Goal: Complete application form

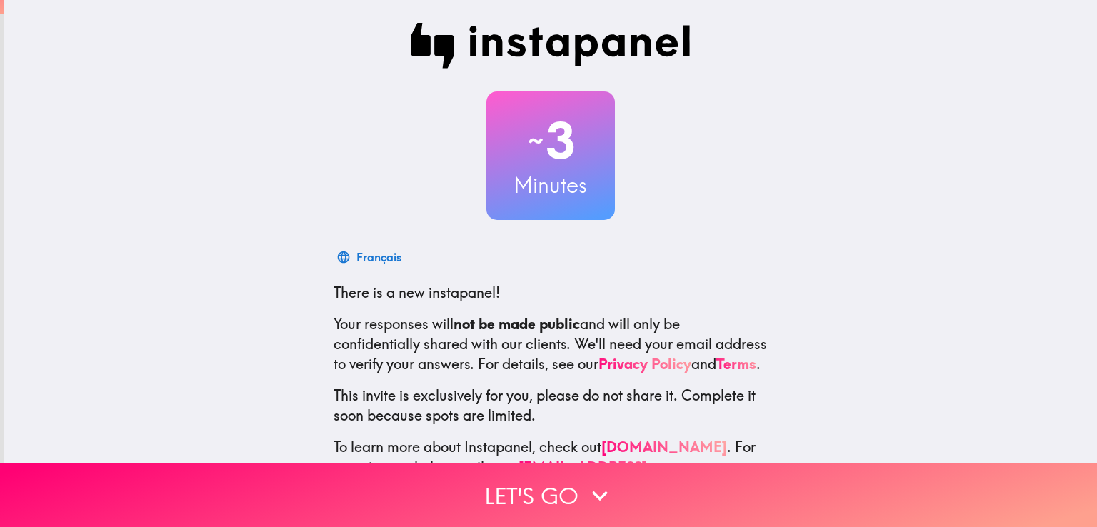
scroll to position [67, 0]
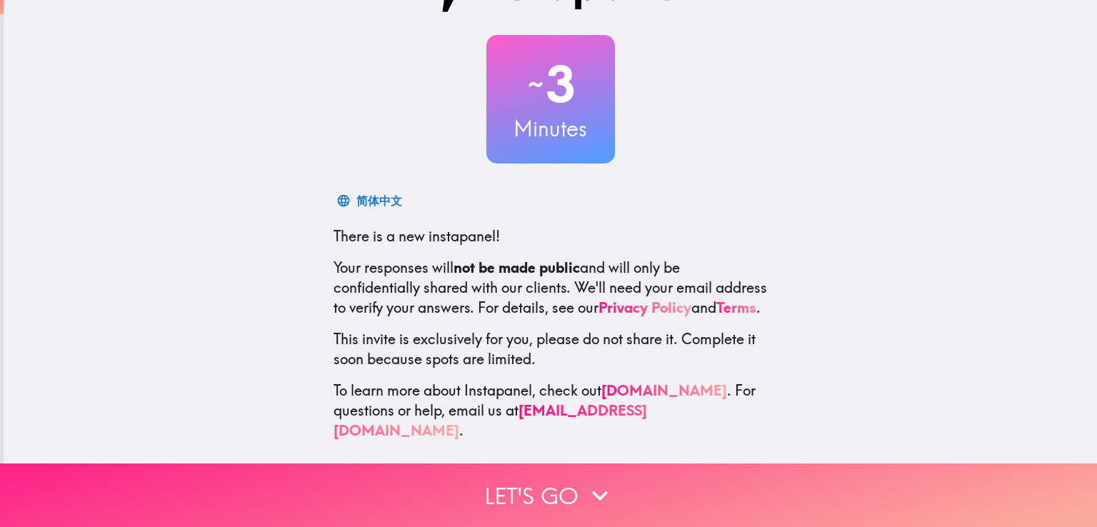
click at [550, 471] on button "Let's go" at bounding box center [548, 495] width 1097 height 64
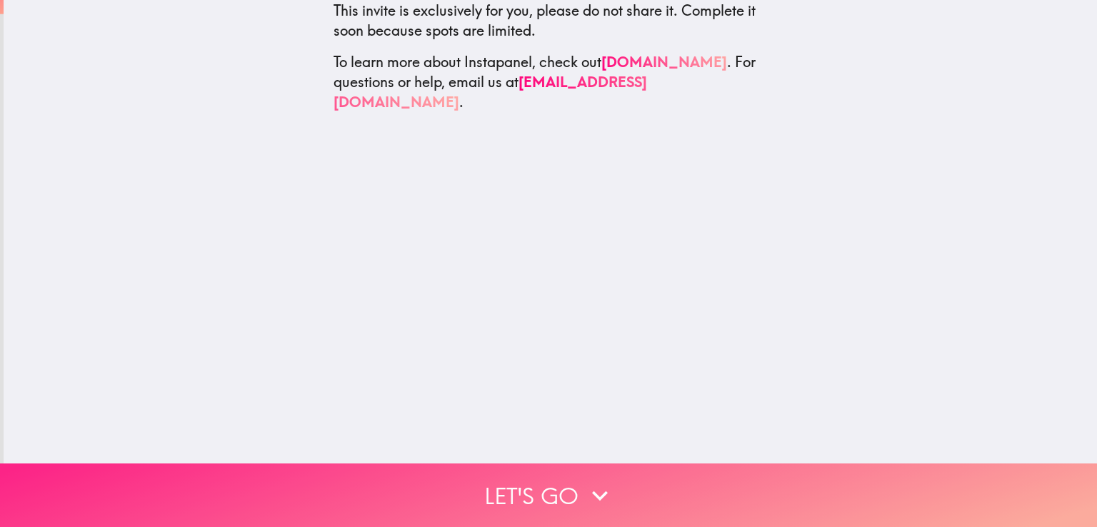
scroll to position [0, 0]
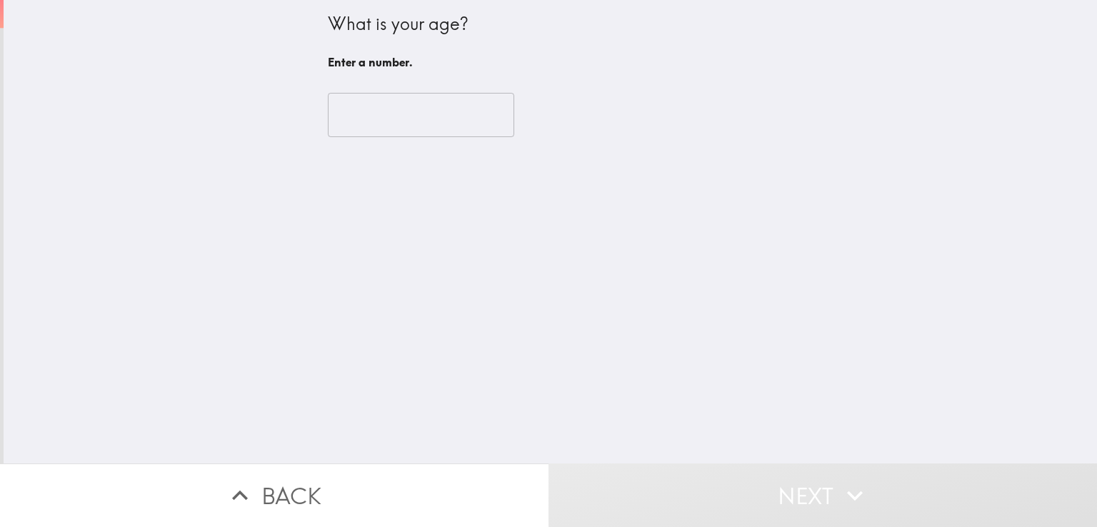
click at [404, 126] on input "number" at bounding box center [421, 115] width 186 height 44
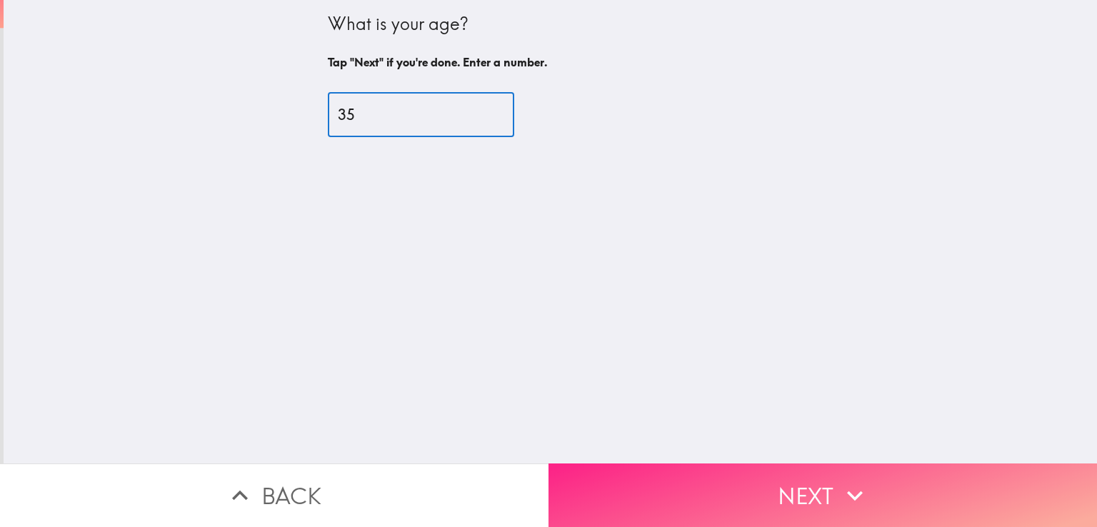
type input "35"
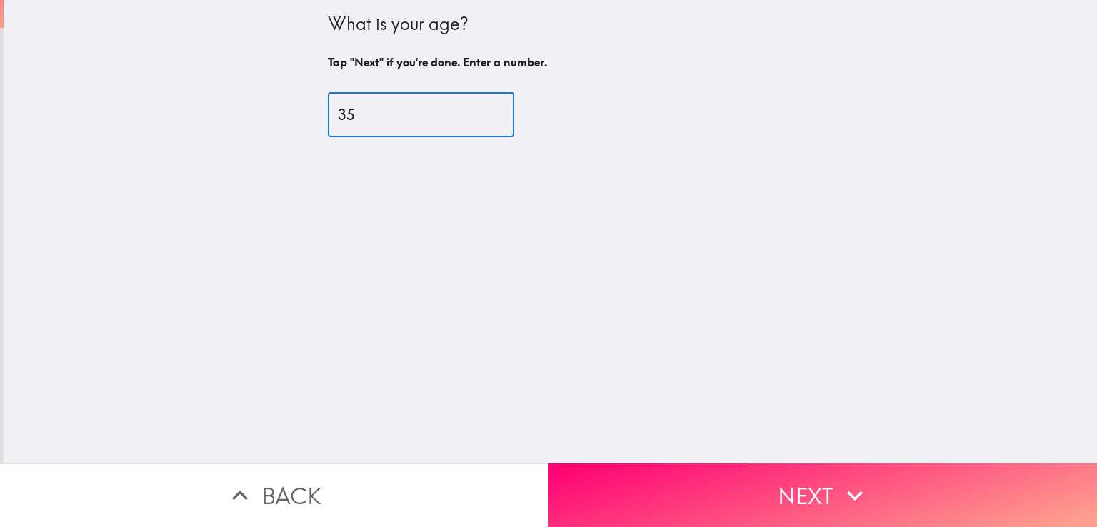
click at [745, 480] on button "Next" at bounding box center [822, 495] width 548 height 64
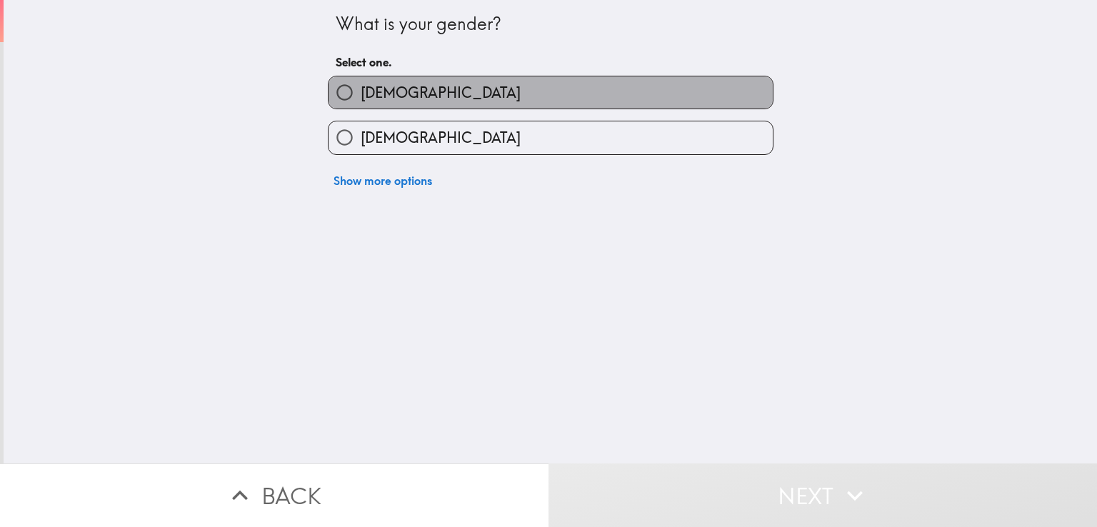
click at [394, 93] on label "[DEMOGRAPHIC_DATA]" at bounding box center [550, 92] width 444 height 32
click at [361, 93] on input "[DEMOGRAPHIC_DATA]" at bounding box center [344, 92] width 32 height 32
radio input "true"
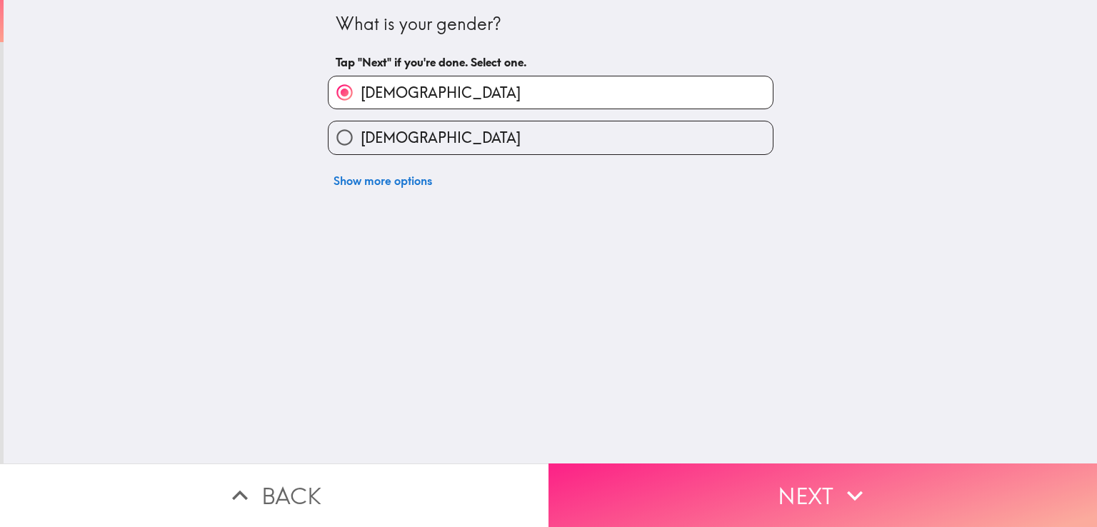
click at [751, 487] on button "Next" at bounding box center [822, 495] width 548 height 64
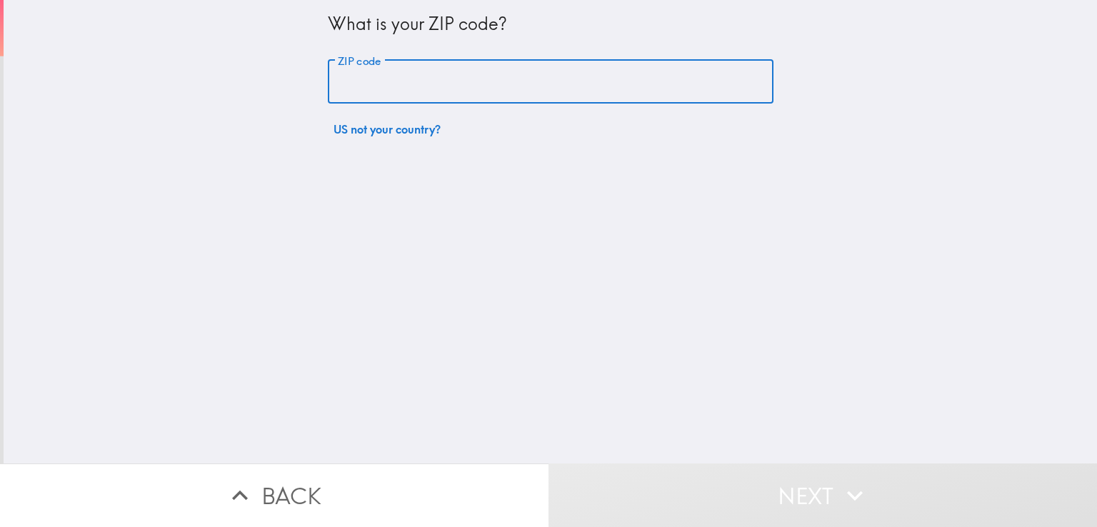
click at [388, 86] on input "ZIP code" at bounding box center [551, 82] width 446 height 44
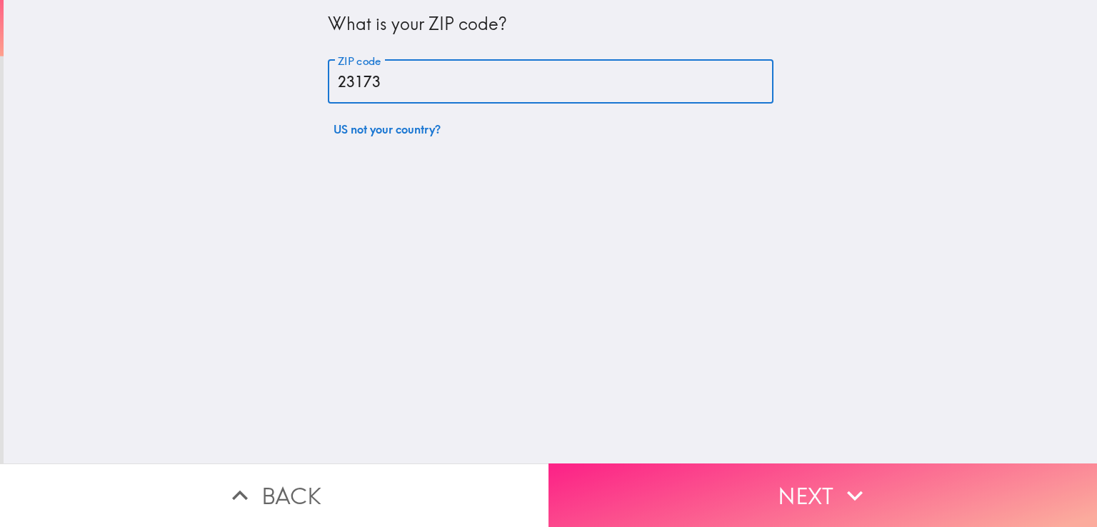
type input "23173"
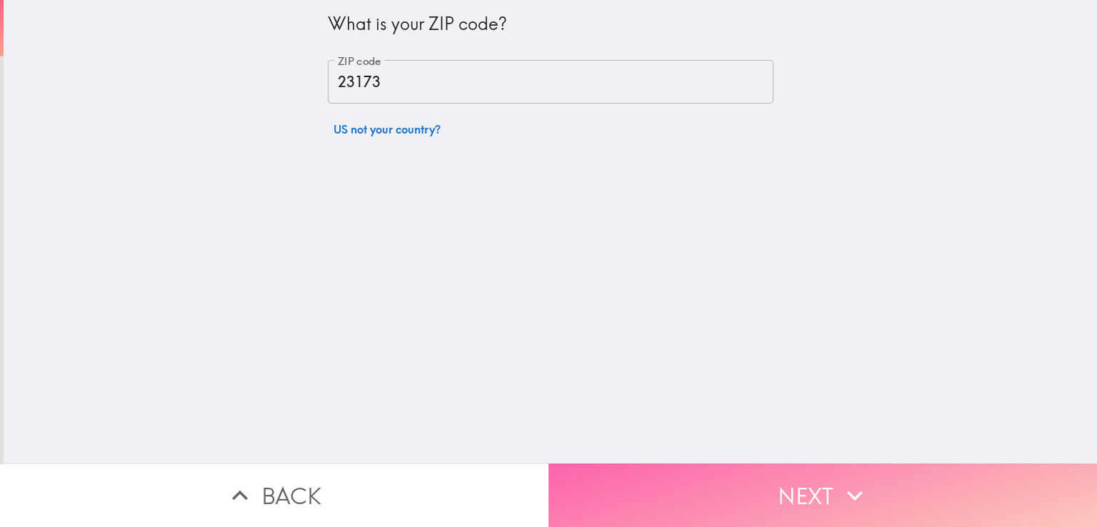
click at [725, 481] on button "Next" at bounding box center [822, 495] width 548 height 64
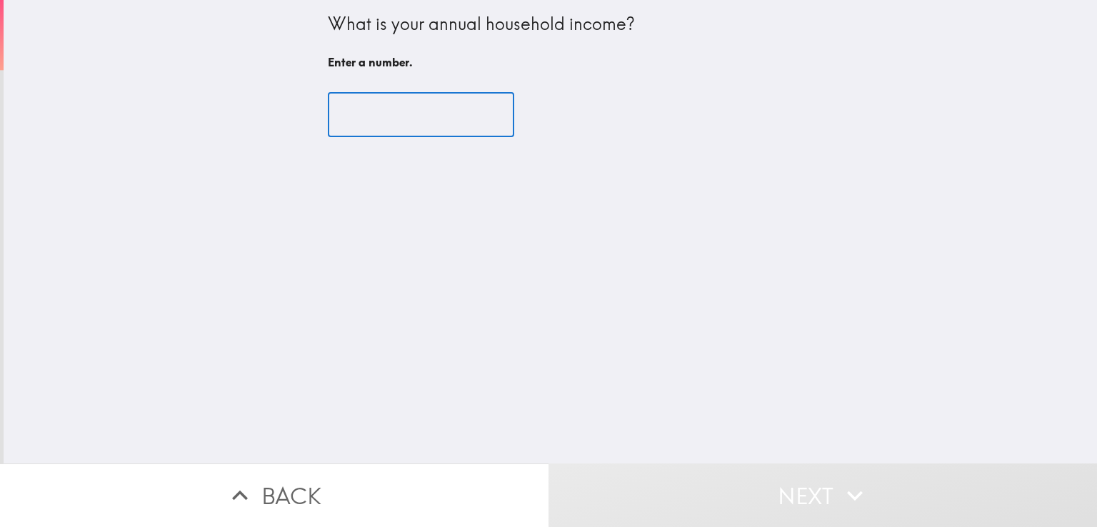
click at [411, 106] on input "number" at bounding box center [421, 115] width 186 height 44
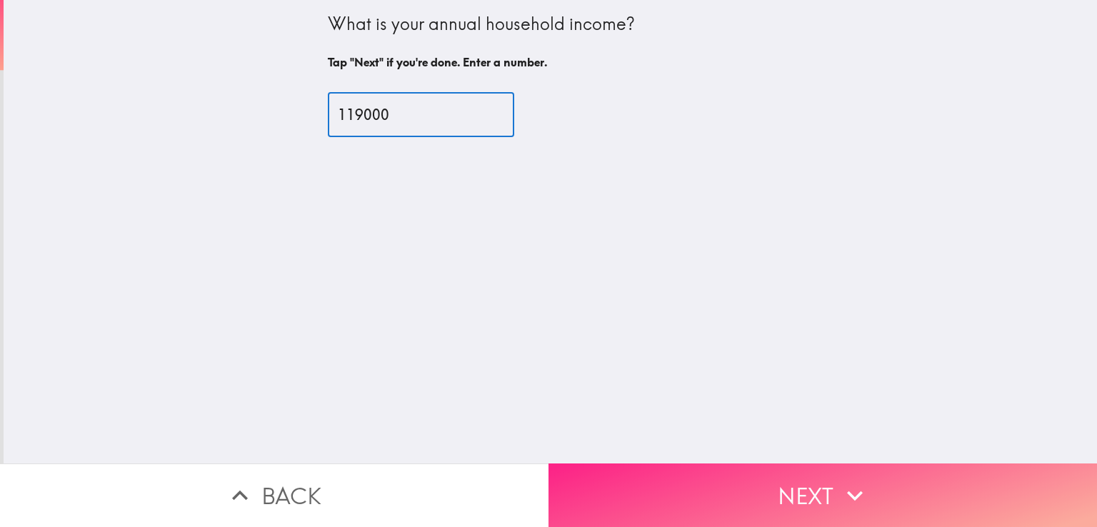
type input "119000"
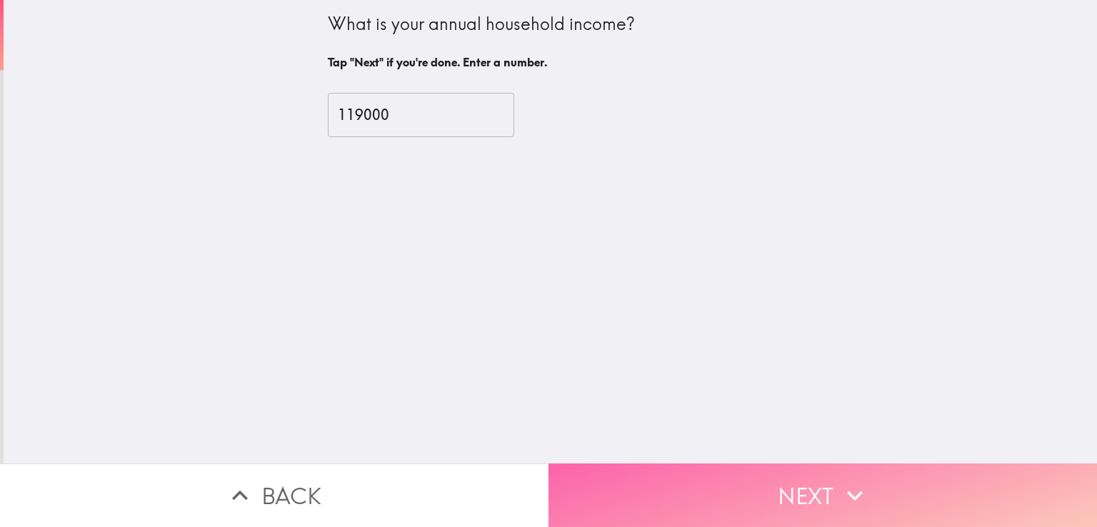
click at [852, 491] on icon "button" at bounding box center [855, 496] width 16 height 10
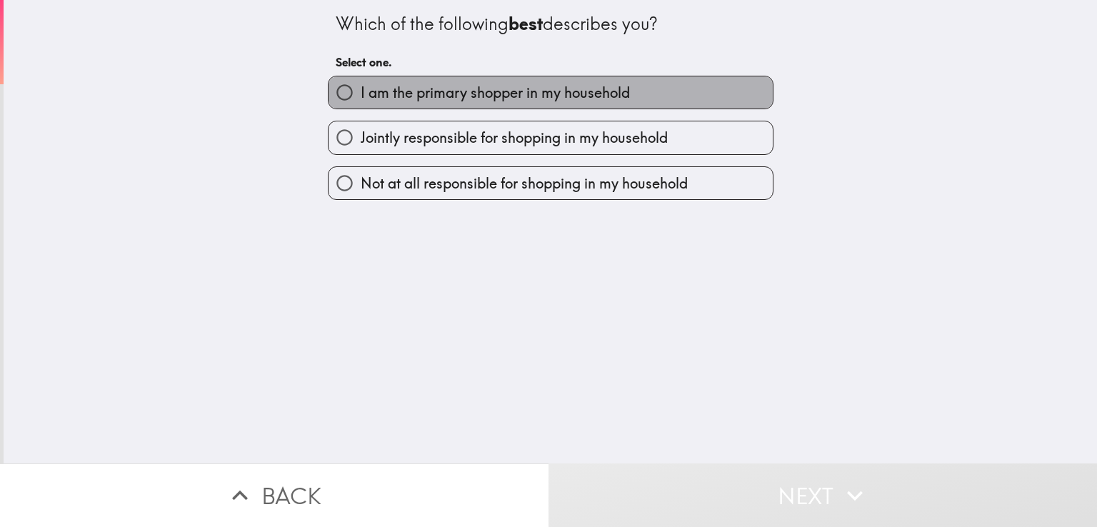
click at [400, 84] on span "I am the primary shopper in my household" at bounding box center [495, 93] width 269 height 20
click at [361, 84] on input "I am the primary shopper in my household" at bounding box center [344, 92] width 32 height 32
radio input "true"
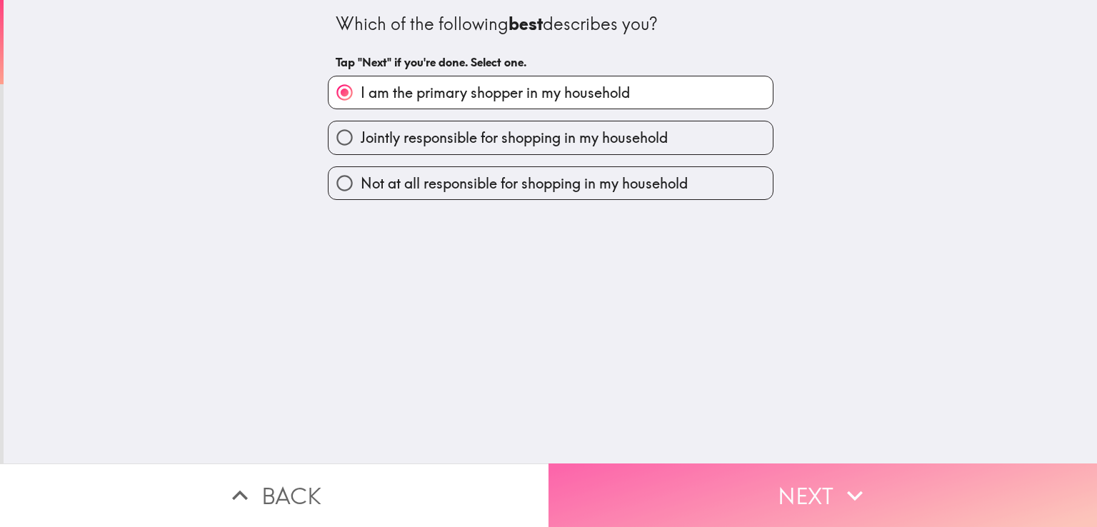
click at [691, 470] on button "Next" at bounding box center [822, 495] width 548 height 64
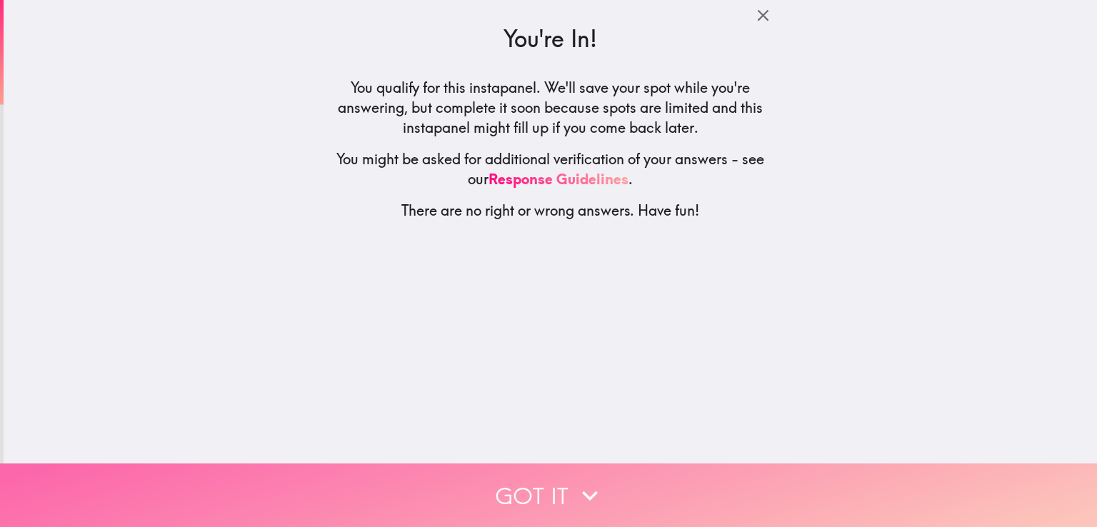
click at [574, 484] on icon "button" at bounding box center [589, 495] width 31 height 31
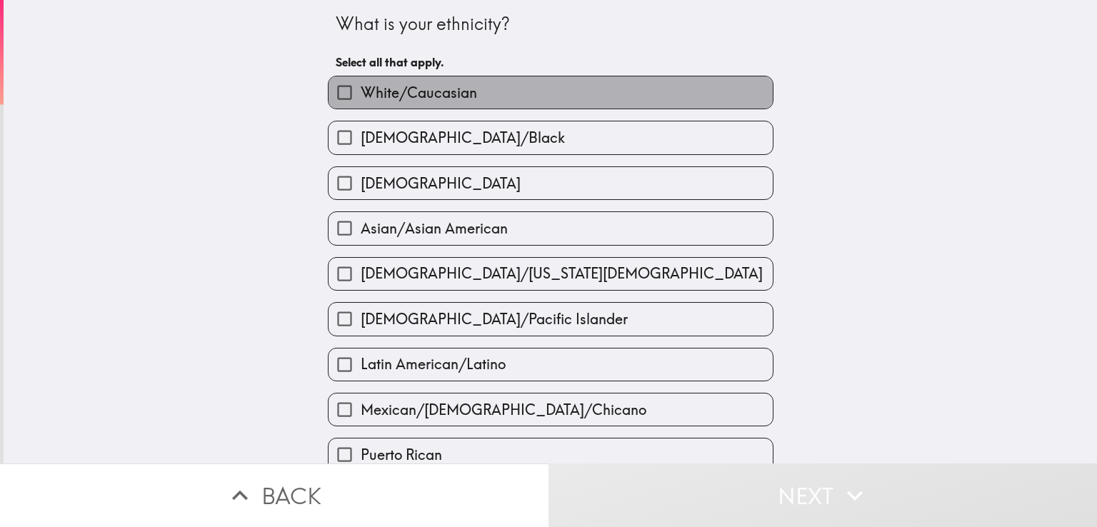
click at [361, 90] on span "White/Caucasian" at bounding box center [419, 93] width 116 height 20
click at [358, 90] on input "White/Caucasian" at bounding box center [344, 92] width 32 height 32
checkbox input "true"
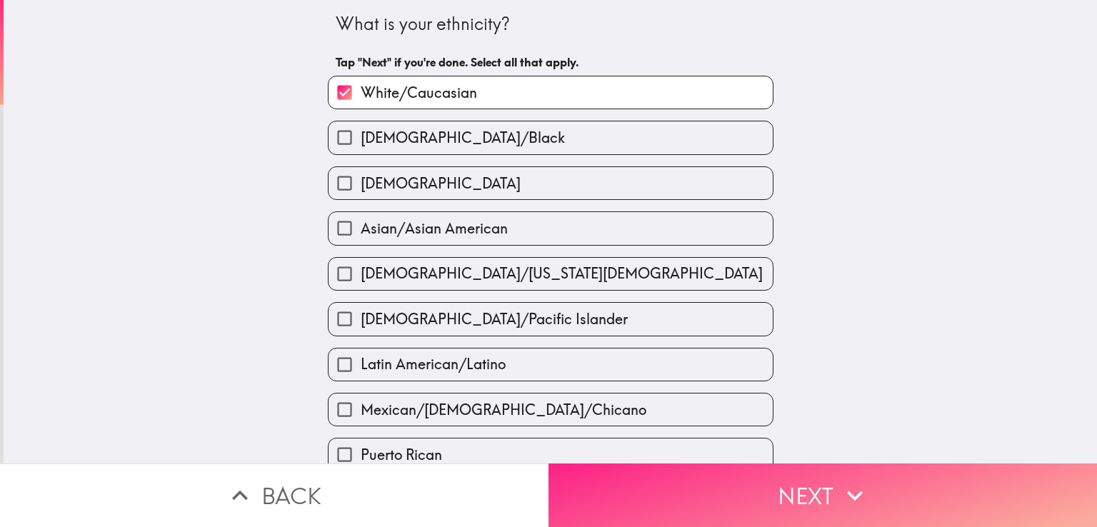
click at [660, 486] on button "Next" at bounding box center [822, 495] width 548 height 64
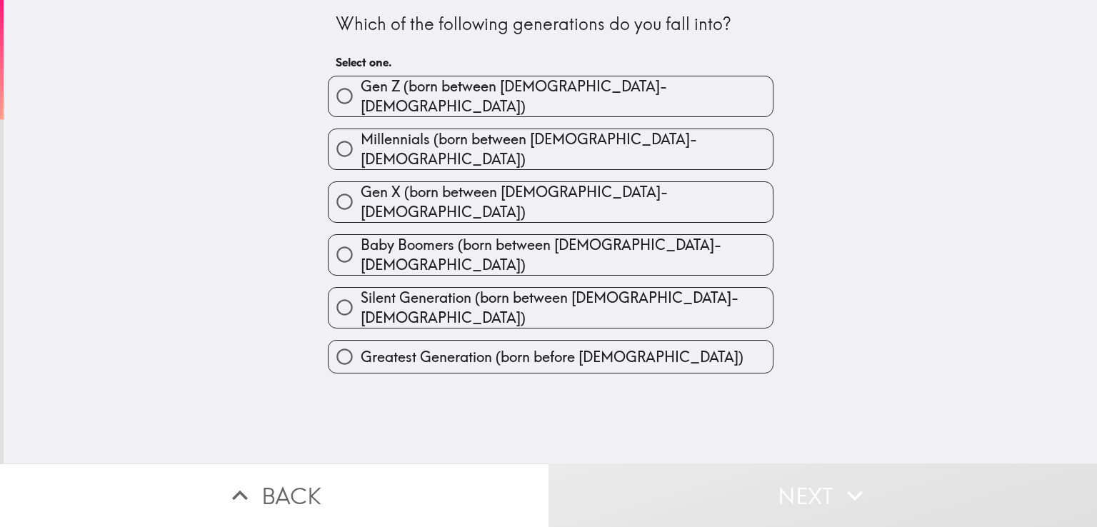
click at [468, 136] on span "Millennials (born between [DEMOGRAPHIC_DATA]-[DEMOGRAPHIC_DATA])" at bounding box center [567, 149] width 412 height 40
click at [361, 136] on input "Millennials (born between [DEMOGRAPHIC_DATA]-[DEMOGRAPHIC_DATA])" at bounding box center [344, 149] width 32 height 32
radio input "true"
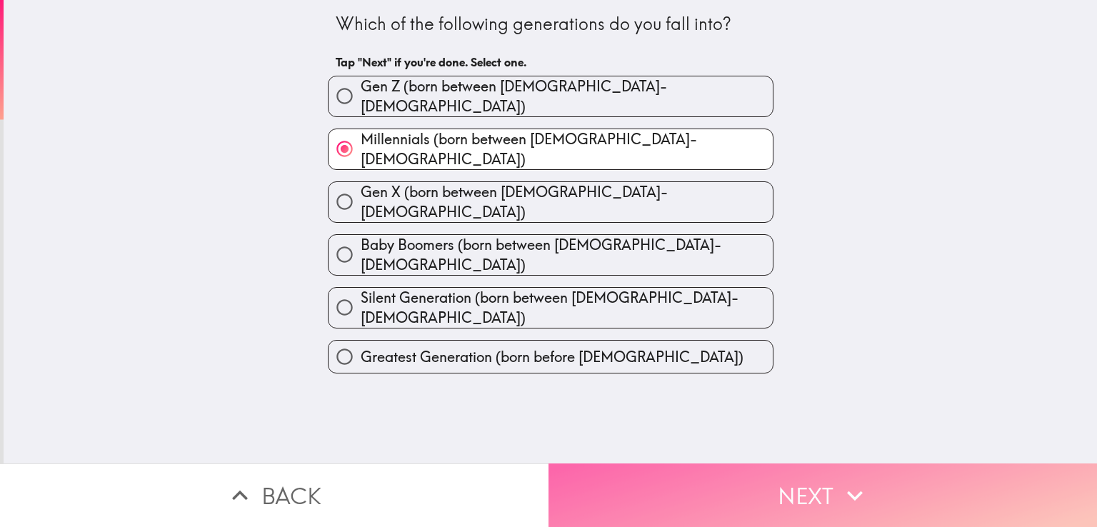
click at [645, 465] on button "Next" at bounding box center [822, 495] width 548 height 64
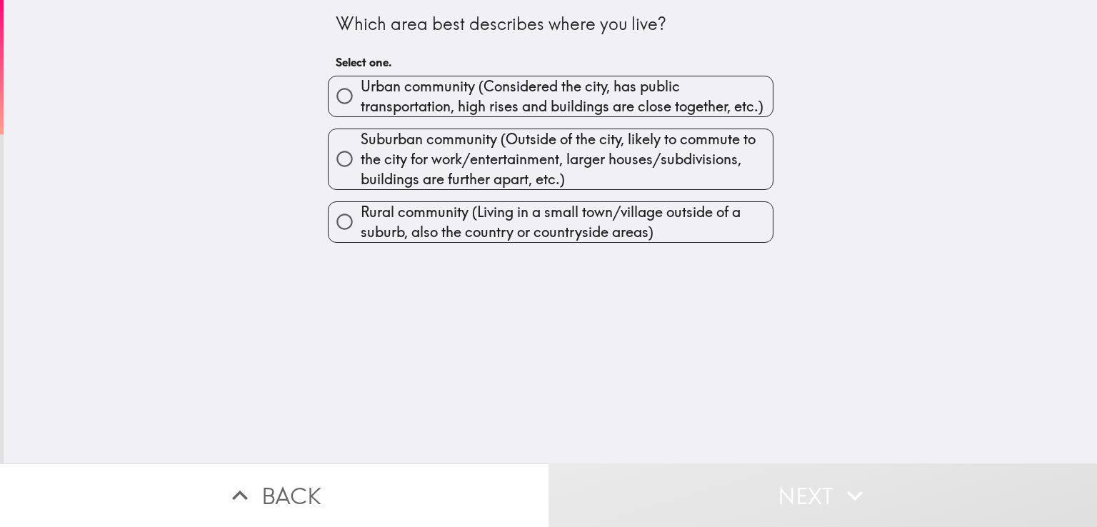
click at [406, 157] on span "Suburban community (Outside of the city, likely to commute to the city for work…" at bounding box center [567, 159] width 412 height 60
click at [361, 157] on input "Suburban community (Outside of the city, likely to commute to the city for work…" at bounding box center [344, 159] width 32 height 32
radio input "true"
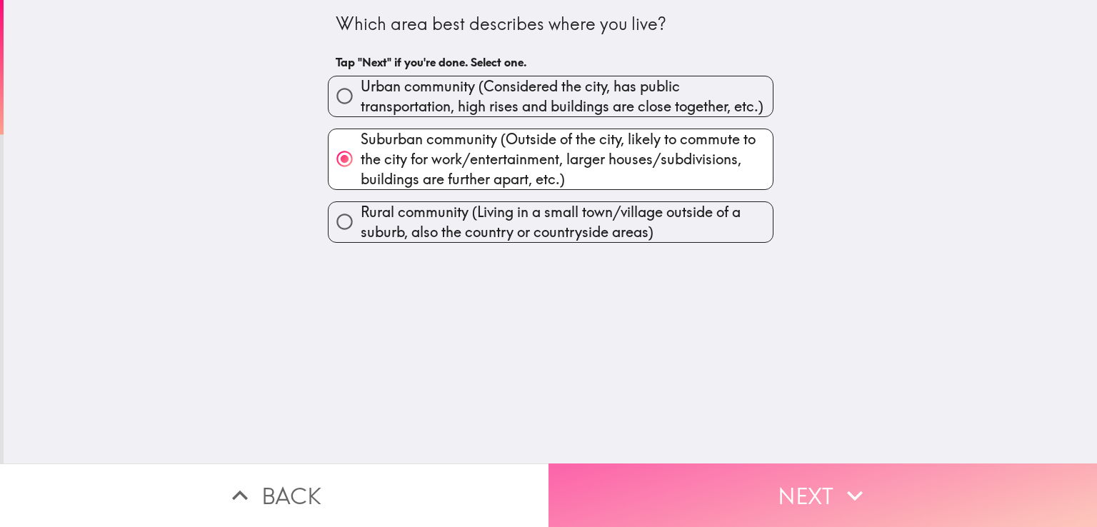
click at [734, 495] on button "Next" at bounding box center [822, 495] width 548 height 64
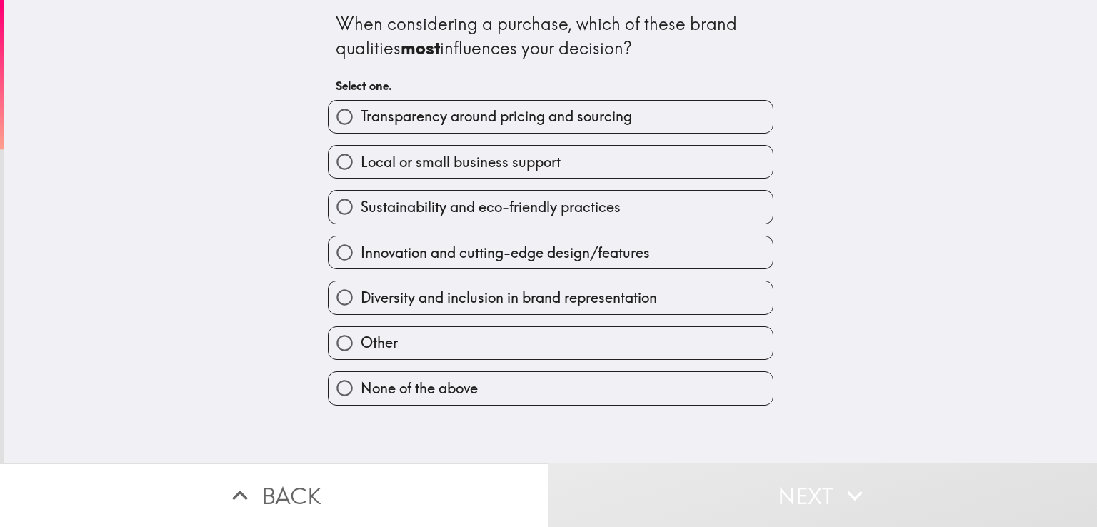
click at [462, 112] on span "Transparency around pricing and sourcing" at bounding box center [496, 116] width 271 height 20
click at [361, 112] on input "Transparency around pricing and sourcing" at bounding box center [344, 117] width 32 height 32
radio input "true"
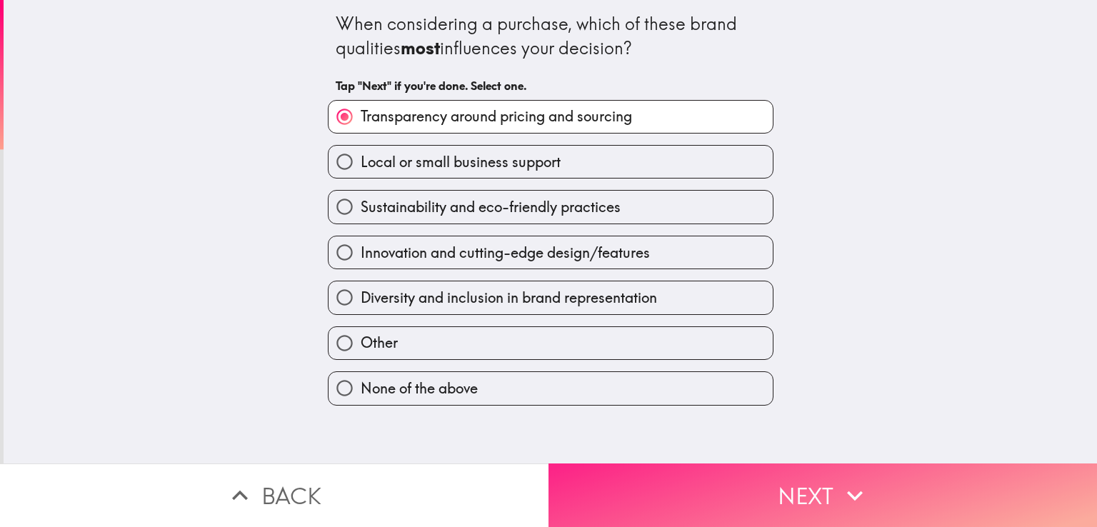
click at [723, 468] on button "Next" at bounding box center [822, 495] width 548 height 64
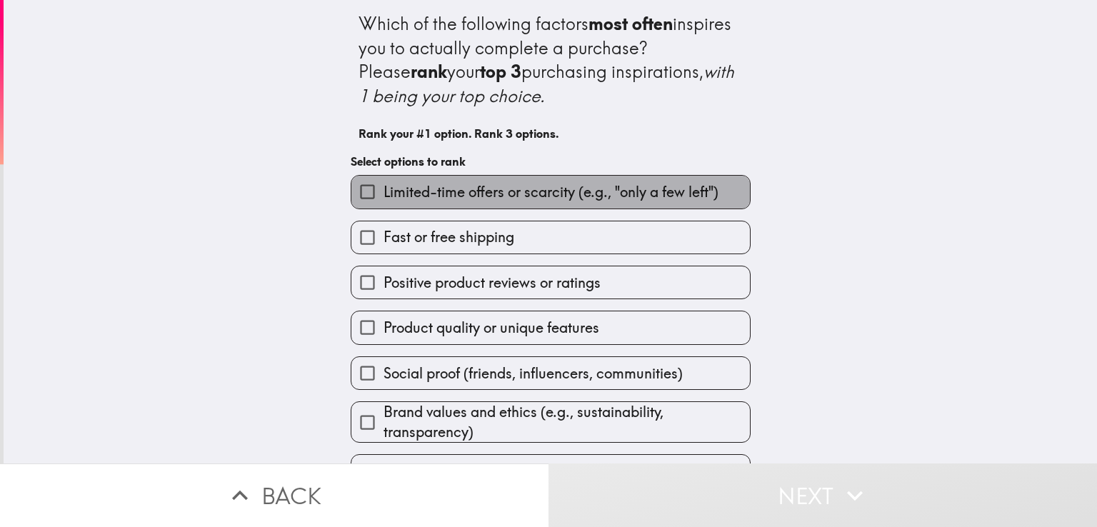
click at [446, 195] on span "Limited-time offers or scarcity (e.g., "only a few left")" at bounding box center [550, 192] width 335 height 20
click at [383, 195] on input "Limited-time offers or scarcity (e.g., "only a few left")" at bounding box center [367, 192] width 32 height 32
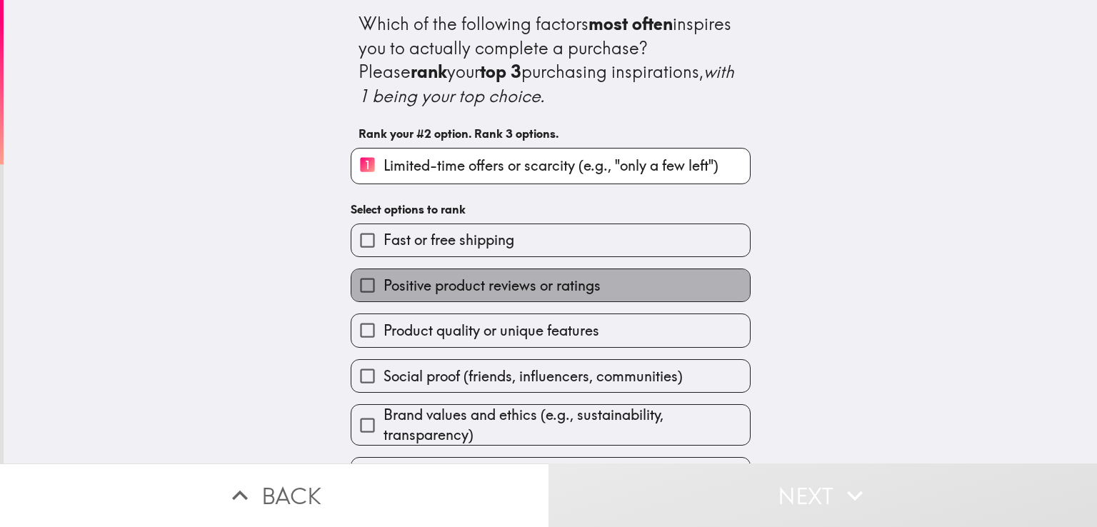
click at [429, 293] on span "Positive product reviews or ratings" at bounding box center [491, 286] width 217 height 20
click at [383, 293] on input "Positive product reviews or ratings" at bounding box center [367, 285] width 32 height 32
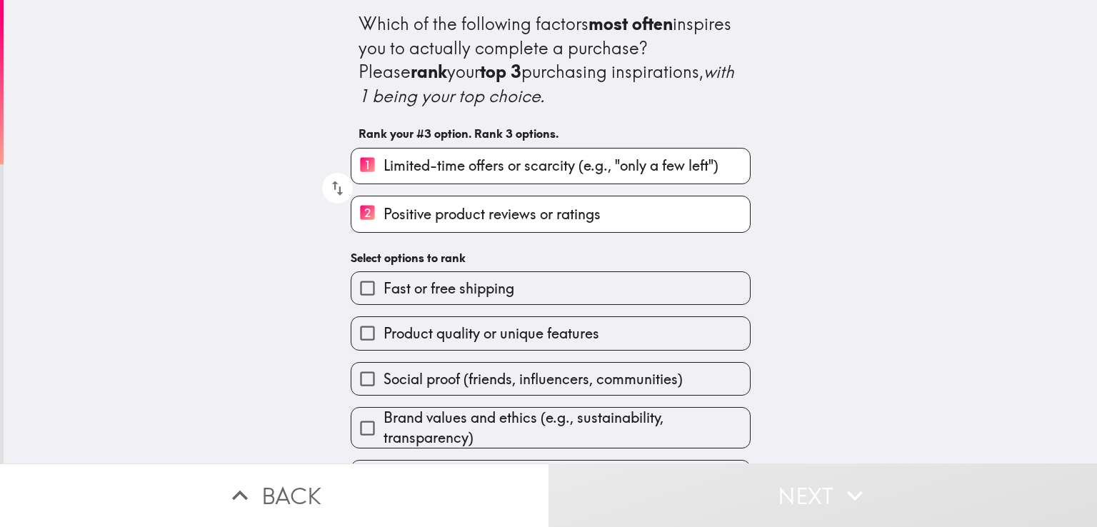
click at [426, 323] on span "Product quality or unique features" at bounding box center [491, 333] width 216 height 20
click at [383, 323] on input "Product quality or unique features" at bounding box center [367, 333] width 32 height 32
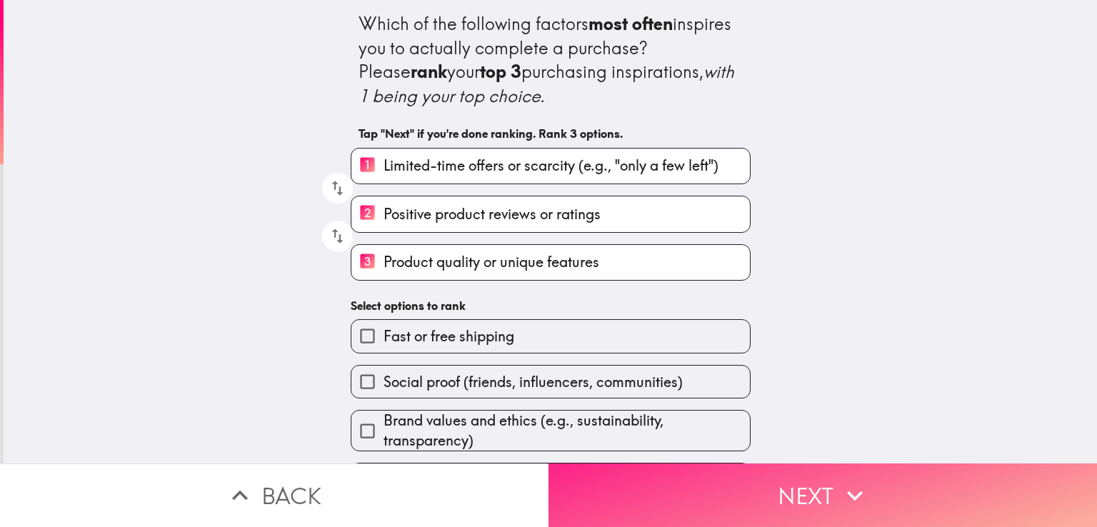
click at [651, 513] on button "Next" at bounding box center [822, 495] width 548 height 64
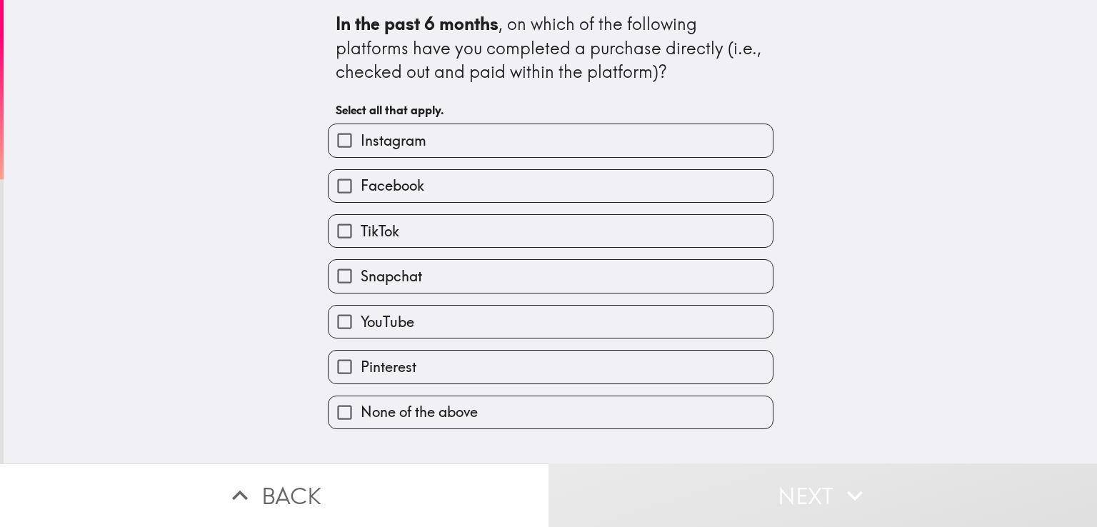
click at [383, 203] on div "TikTok" at bounding box center [544, 225] width 457 height 45
click at [381, 180] on span "Facebook" at bounding box center [393, 186] width 64 height 20
click at [361, 180] on input "Facebook" at bounding box center [344, 186] width 32 height 32
checkbox input "true"
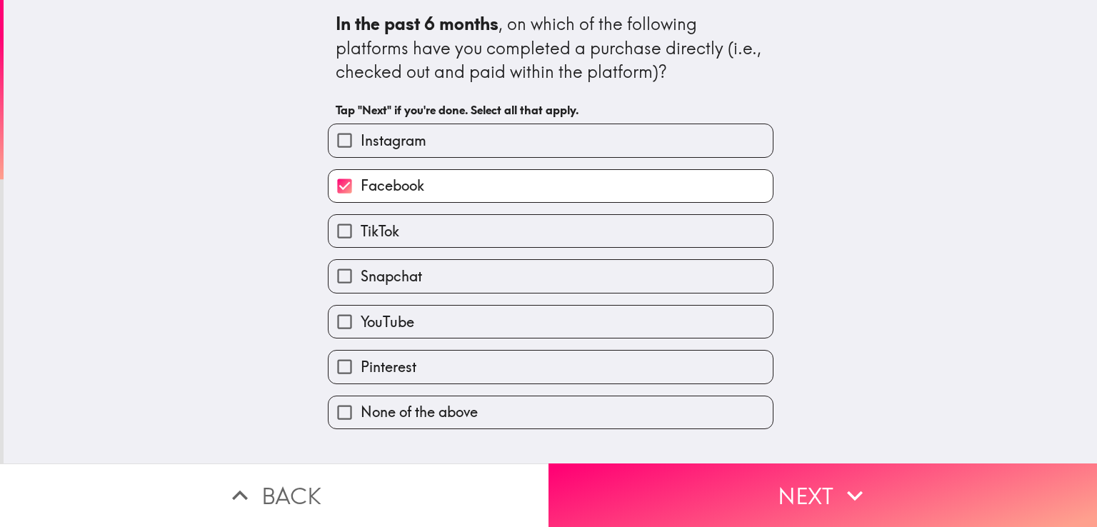
click at [375, 141] on span "Instagram" at bounding box center [394, 141] width 66 height 20
click at [361, 141] on input "Instagram" at bounding box center [344, 140] width 32 height 32
checkbox input "true"
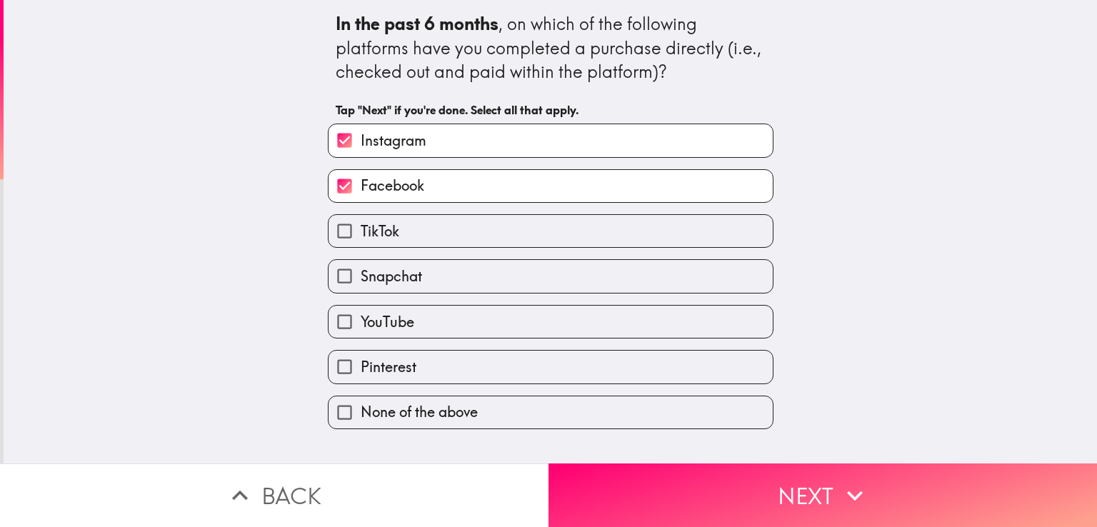
click at [383, 266] on span "Snapchat" at bounding box center [391, 276] width 61 height 20
click at [361, 265] on input "Snapchat" at bounding box center [344, 276] width 32 height 32
checkbox input "true"
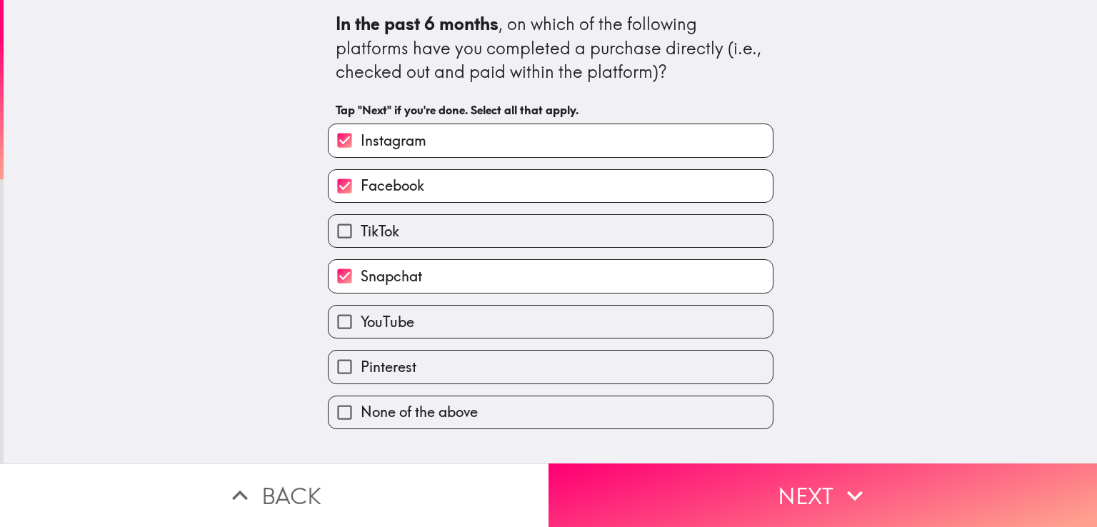
click at [394, 318] on span "YouTube" at bounding box center [388, 322] width 54 height 20
click at [361, 318] on input "YouTube" at bounding box center [344, 322] width 32 height 32
checkbox input "true"
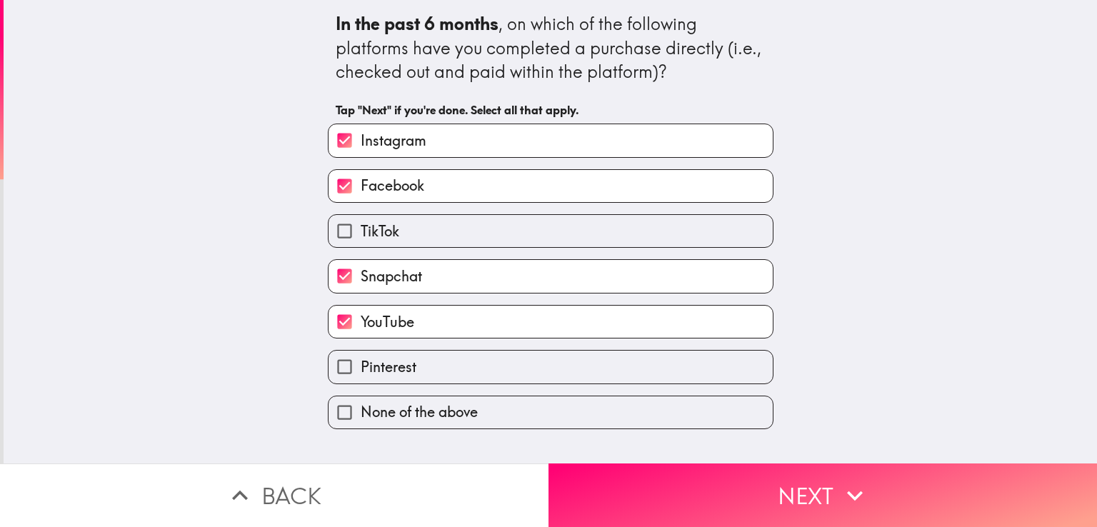
click at [394, 366] on span "Pinterest" at bounding box center [389, 367] width 56 height 20
click at [361, 366] on input "Pinterest" at bounding box center [344, 367] width 32 height 32
checkbox input "true"
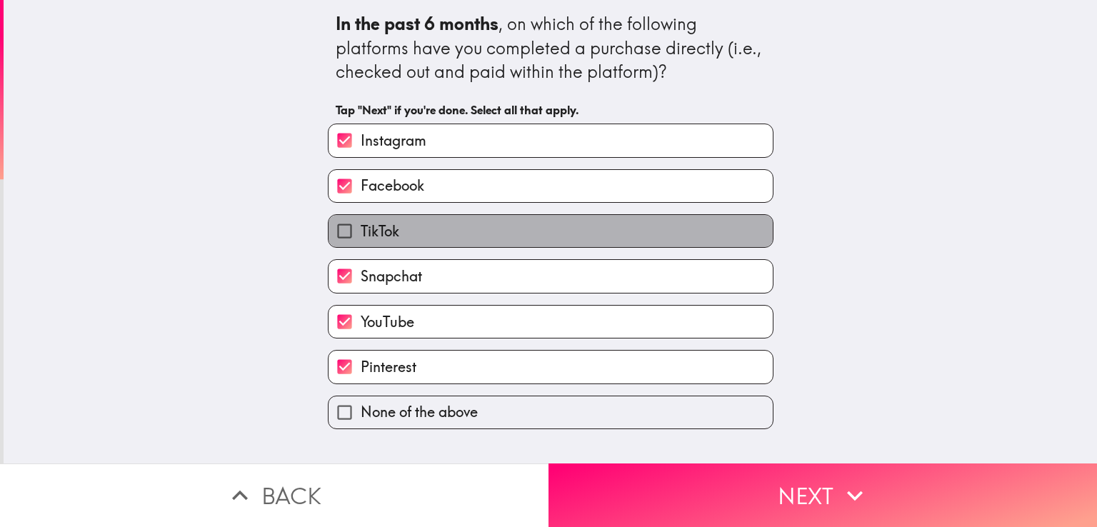
click at [413, 231] on label "TikTok" at bounding box center [550, 231] width 444 height 32
click at [361, 231] on input "TikTok" at bounding box center [344, 231] width 32 height 32
checkbox input "true"
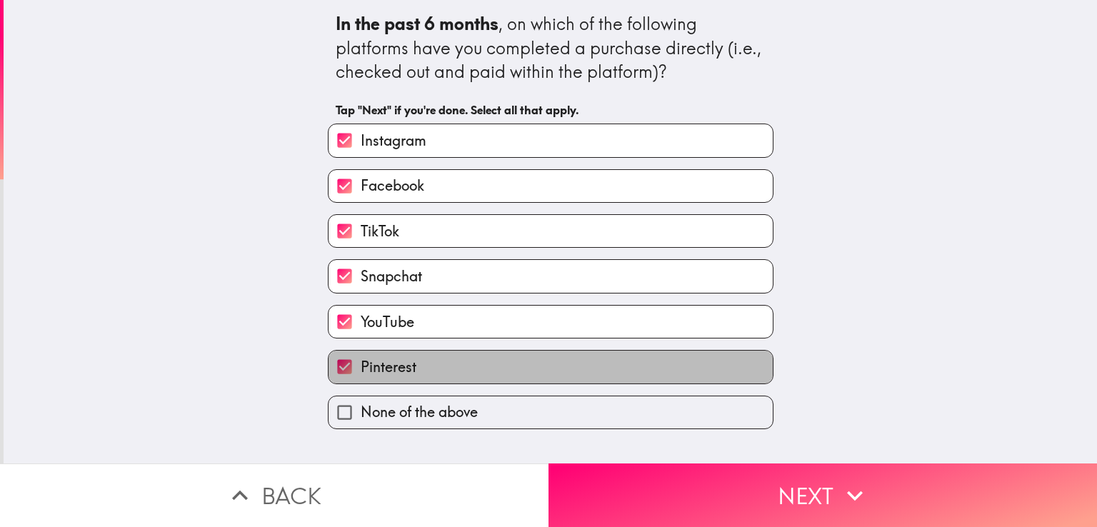
click at [414, 352] on label "Pinterest" at bounding box center [550, 367] width 444 height 32
click at [361, 352] on input "Pinterest" at bounding box center [344, 367] width 32 height 32
checkbox input "false"
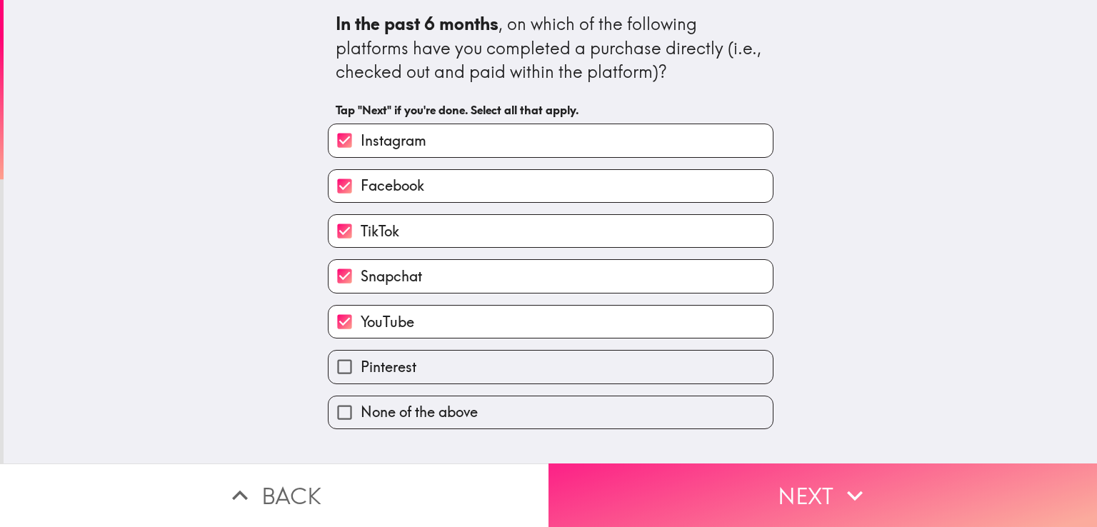
click at [611, 493] on button "Next" at bounding box center [822, 495] width 548 height 64
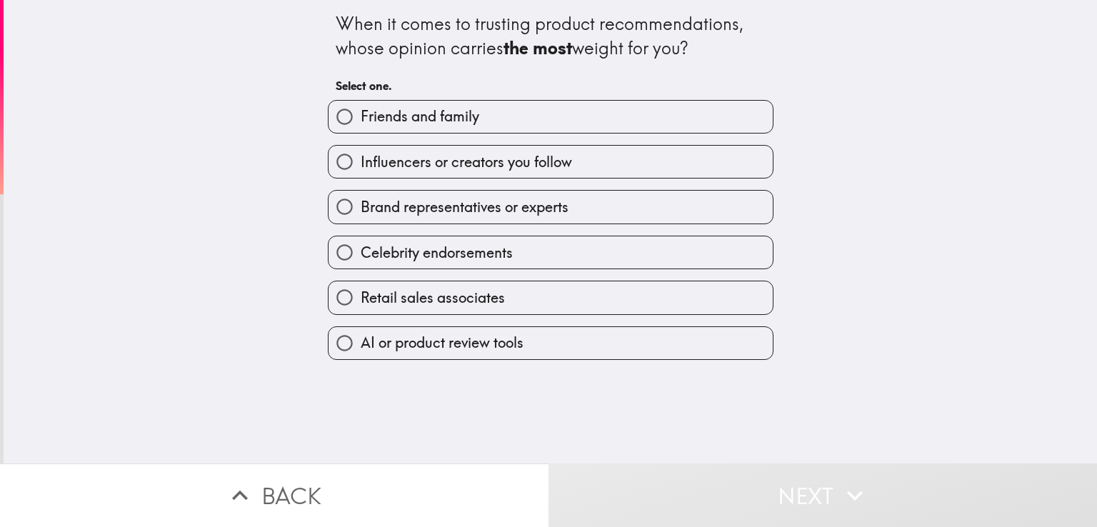
click at [420, 108] on span "Friends and family" at bounding box center [420, 116] width 119 height 20
click at [361, 108] on input "Friends and family" at bounding box center [344, 117] width 32 height 32
radio input "true"
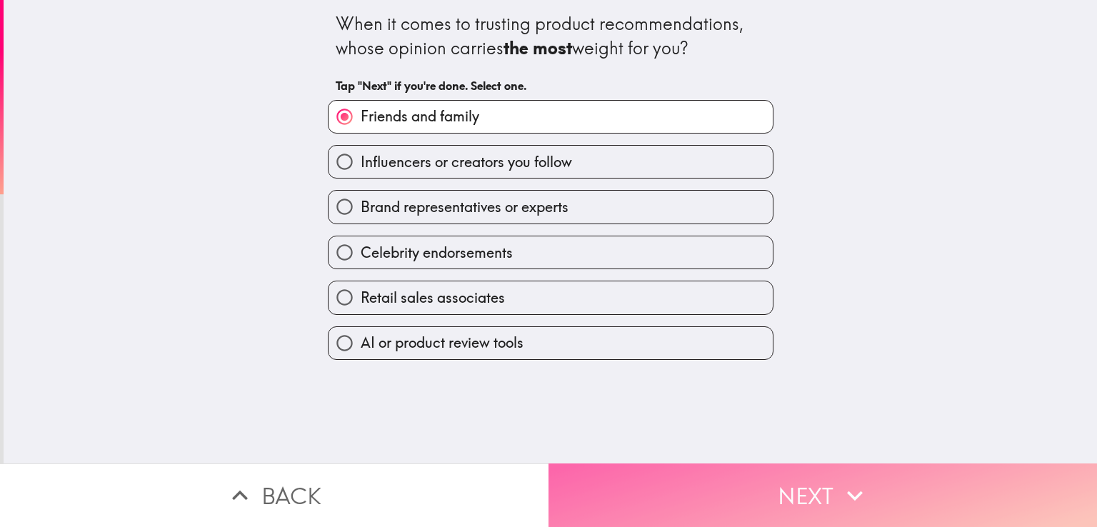
click at [749, 486] on button "Next" at bounding box center [822, 495] width 548 height 64
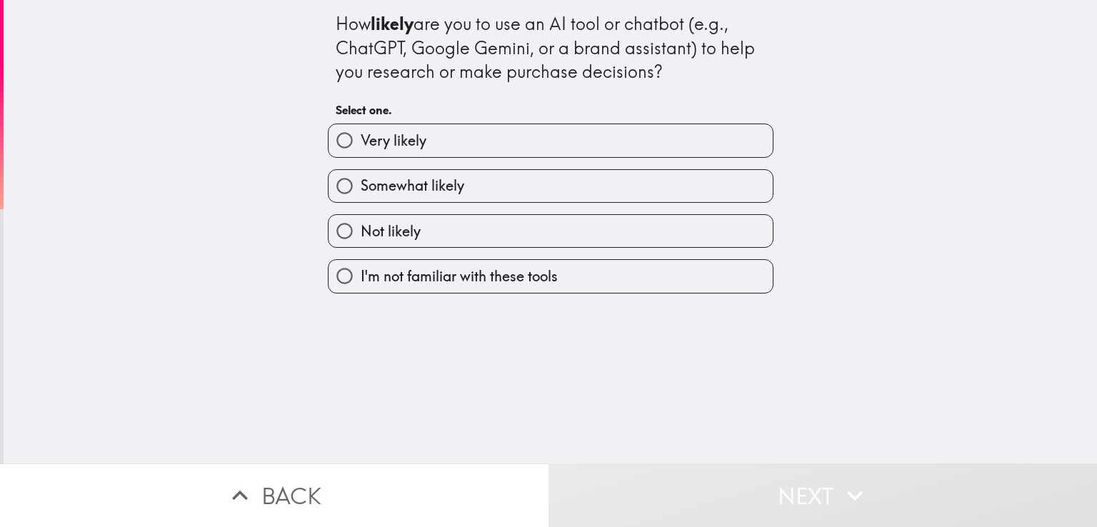
click at [397, 136] on span "Very likely" at bounding box center [394, 141] width 66 height 20
click at [361, 136] on input "Very likely" at bounding box center [344, 140] width 32 height 32
radio input "true"
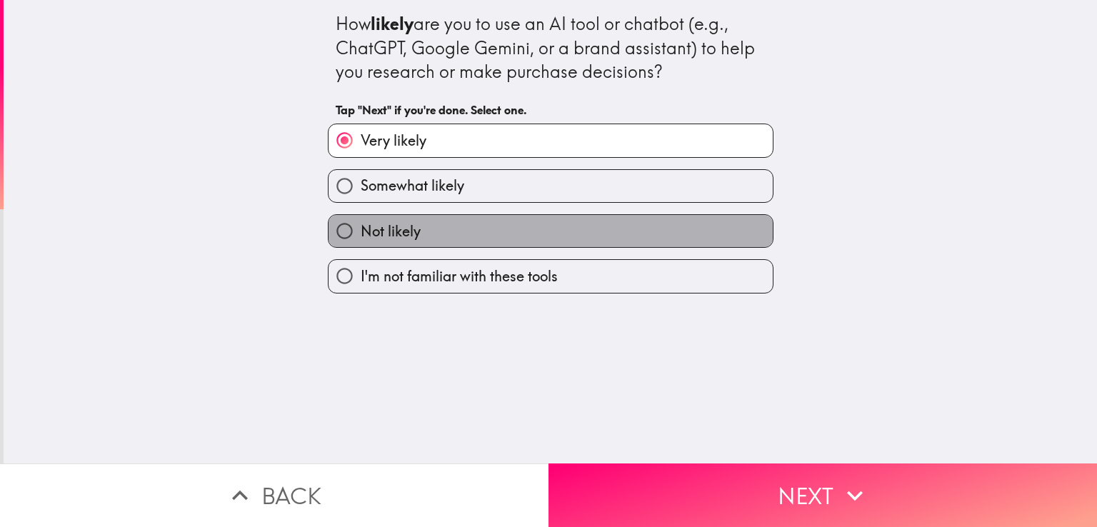
click at [408, 225] on span "Not likely" at bounding box center [391, 231] width 60 height 20
click at [361, 225] on input "Not likely" at bounding box center [344, 231] width 32 height 32
radio input "true"
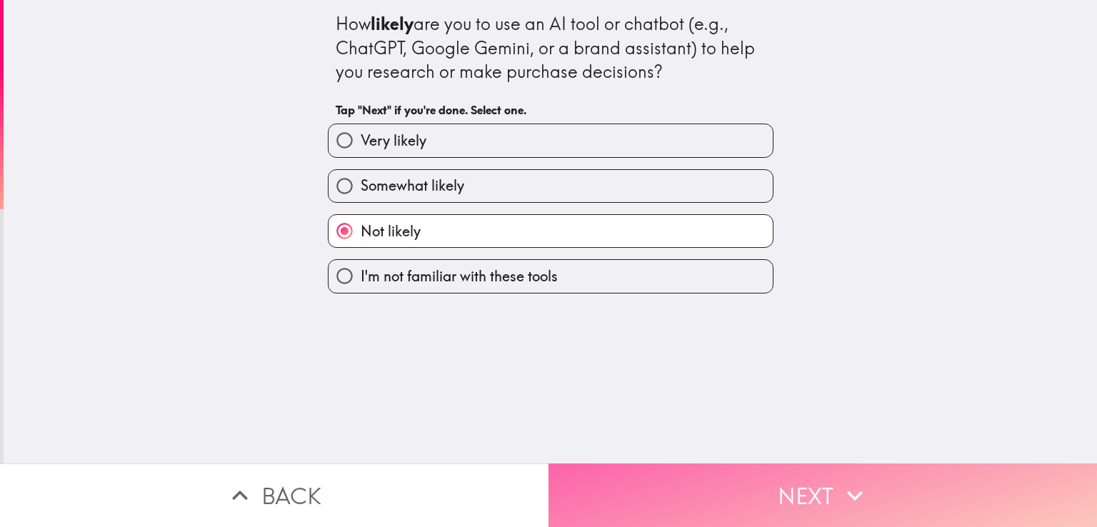
click at [634, 498] on button "Next" at bounding box center [822, 495] width 548 height 64
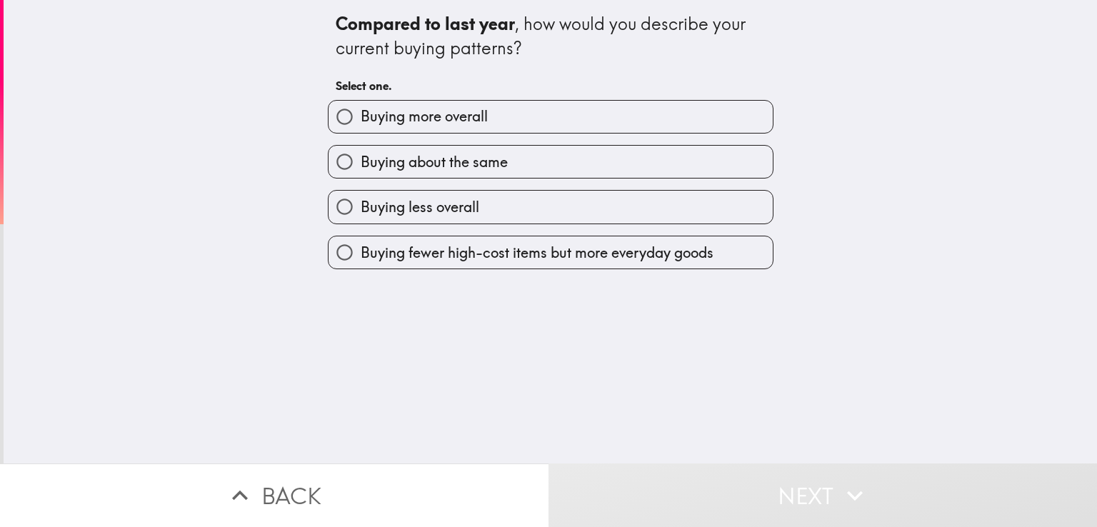
click at [385, 126] on span "Buying more overall" at bounding box center [424, 116] width 127 height 20
click at [361, 126] on input "Buying more overall" at bounding box center [344, 117] width 32 height 32
radio input "true"
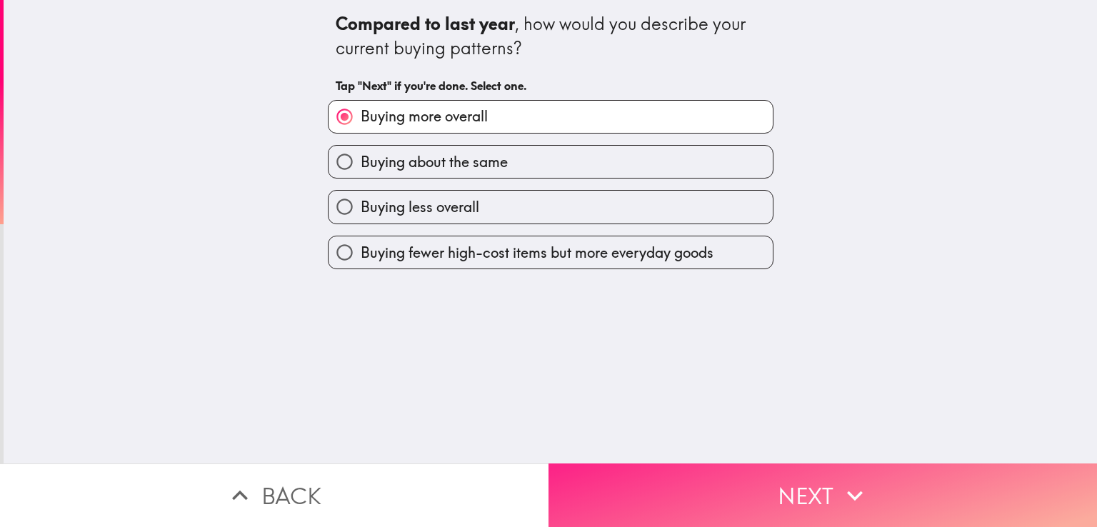
click at [614, 471] on button "Next" at bounding box center [822, 495] width 548 height 64
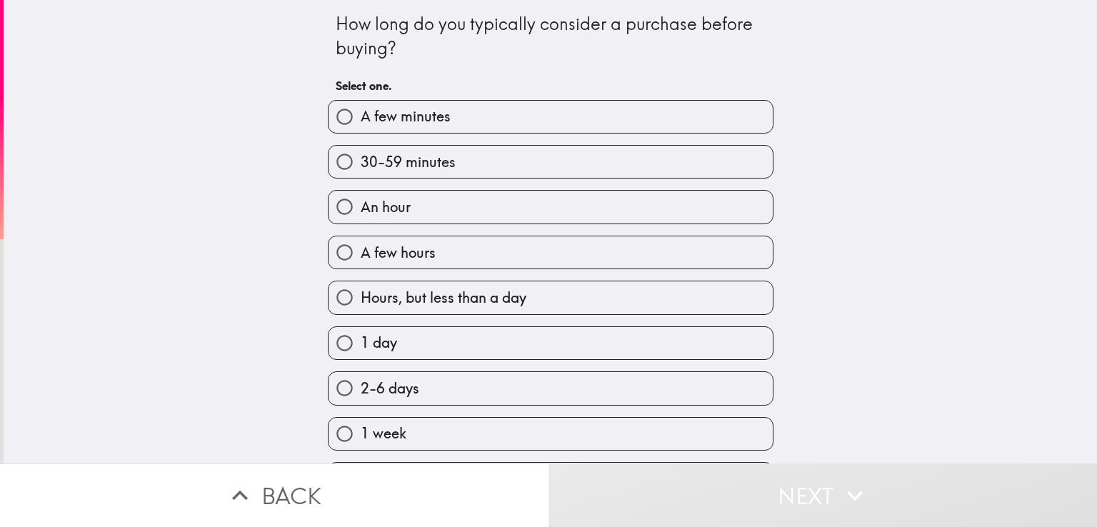
click at [397, 256] on span "A few hours" at bounding box center [398, 253] width 75 height 20
click at [361, 256] on input "A few hours" at bounding box center [344, 252] width 32 height 32
radio input "true"
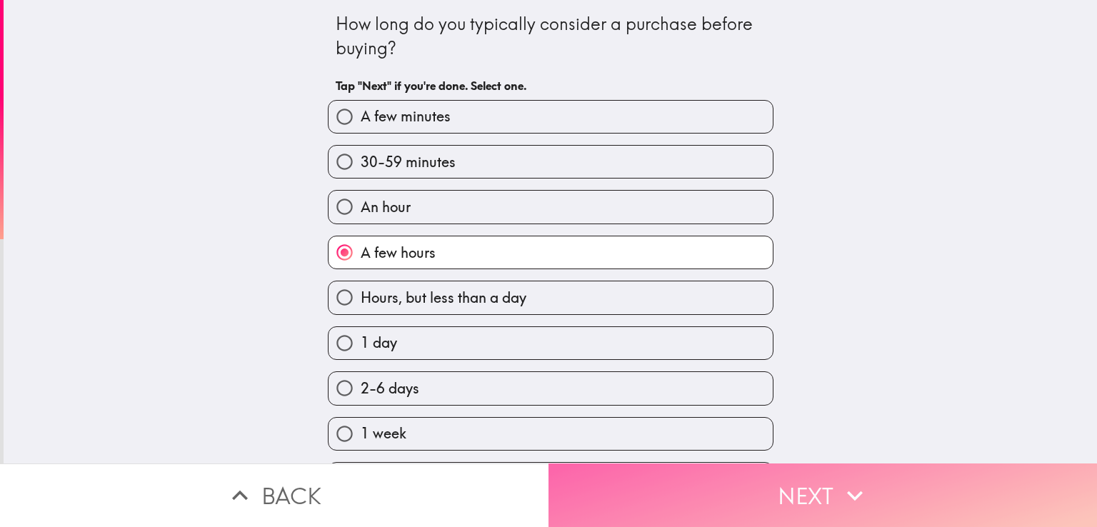
click at [729, 498] on button "Next" at bounding box center [822, 495] width 548 height 64
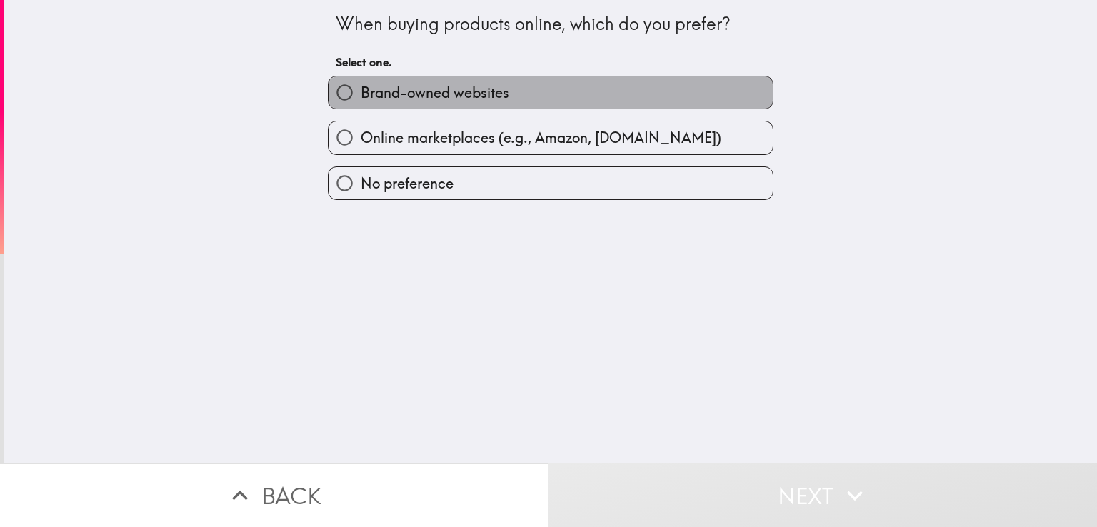
click at [471, 79] on label "Brand-owned websites" at bounding box center [550, 92] width 444 height 32
click at [361, 79] on input "Brand-owned websites" at bounding box center [344, 92] width 32 height 32
radio input "true"
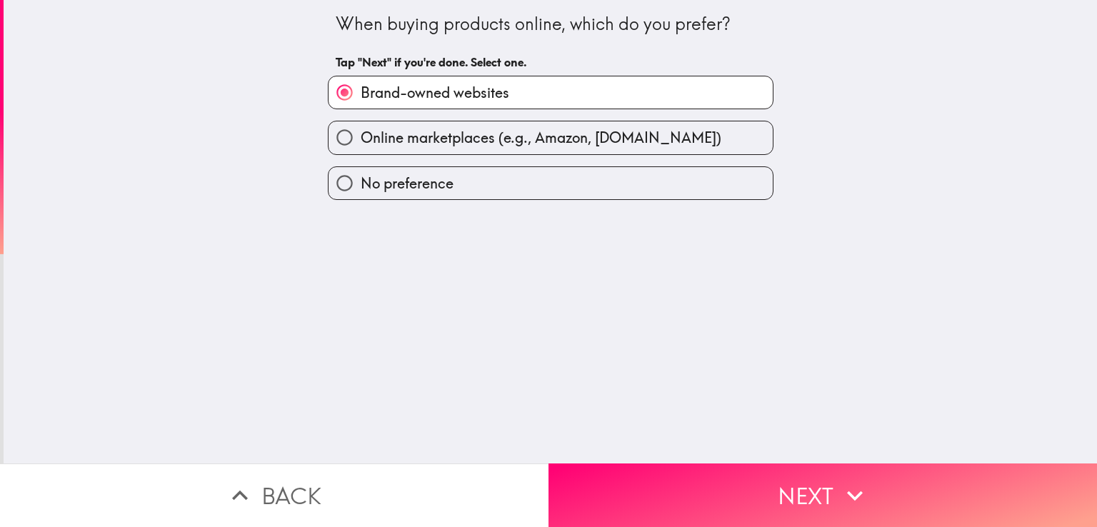
click at [480, 138] on span "Online marketplaces (e.g., Amazon, [DOMAIN_NAME])" at bounding box center [541, 138] width 361 height 20
click at [361, 138] on input "Online marketplaces (e.g., Amazon, [DOMAIN_NAME])" at bounding box center [344, 137] width 32 height 32
radio input "true"
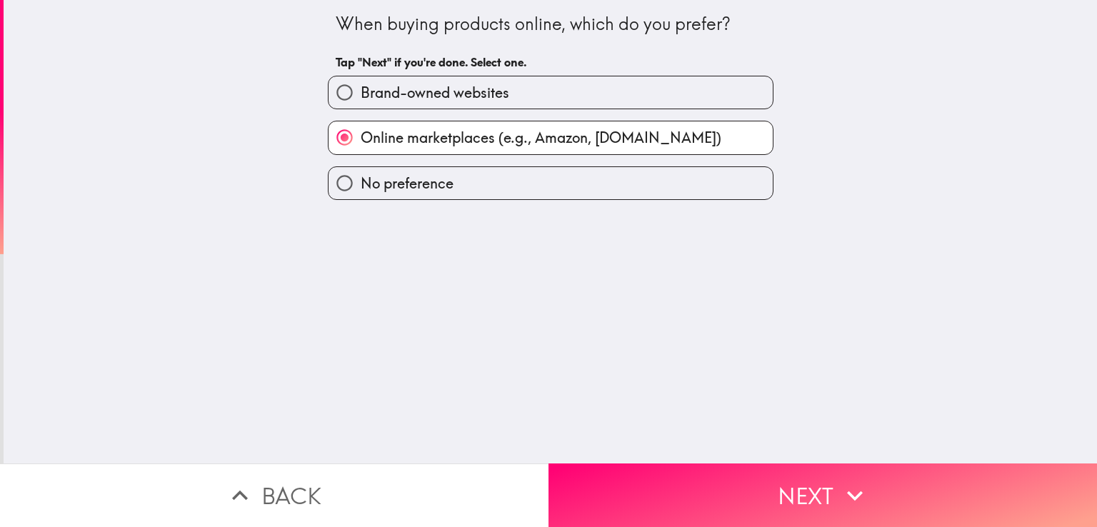
click at [468, 109] on label "Brand-owned websites" at bounding box center [550, 92] width 444 height 32
click at [361, 109] on input "Brand-owned websites" at bounding box center [344, 92] width 32 height 32
radio input "true"
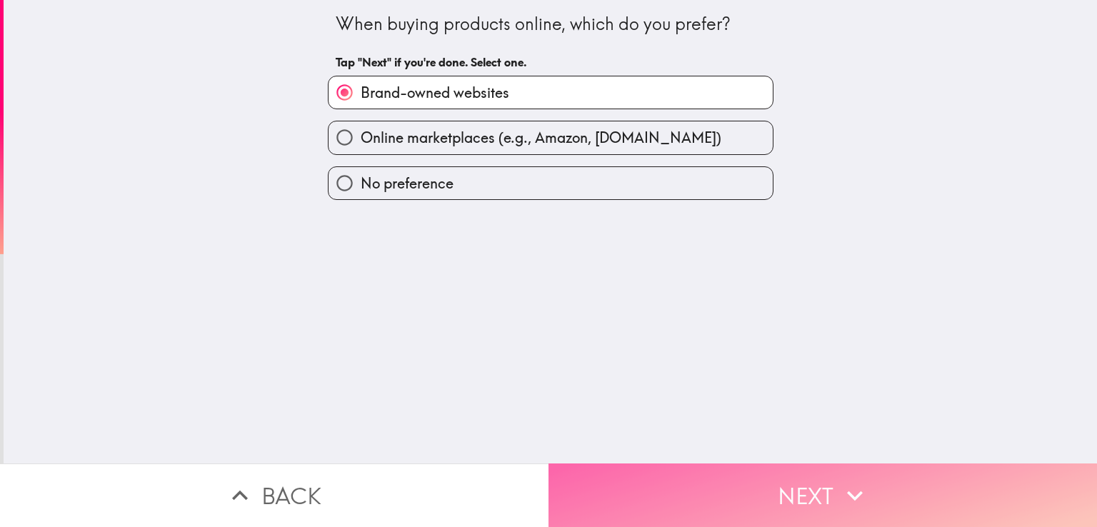
click at [608, 482] on button "Next" at bounding box center [822, 495] width 548 height 64
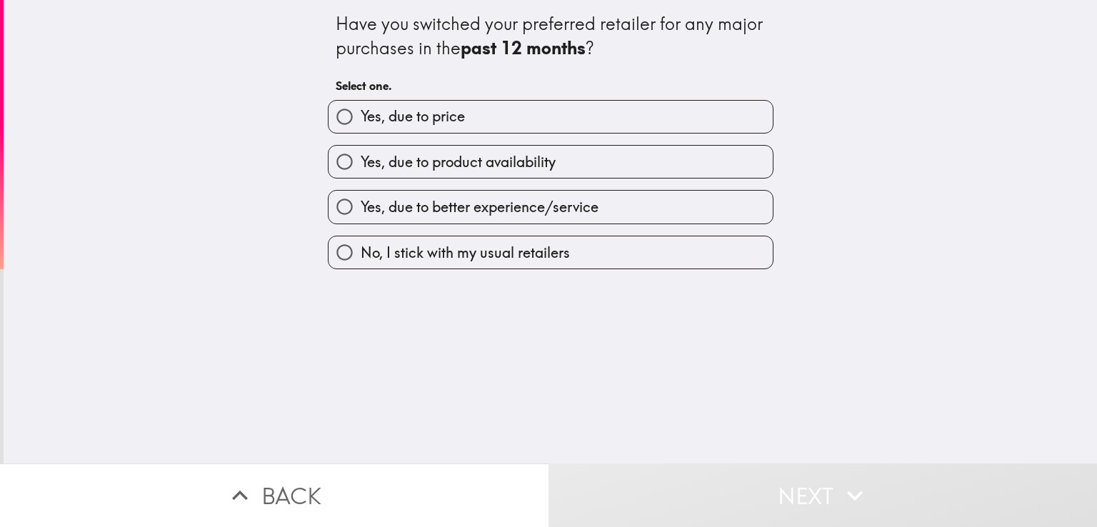
click at [419, 162] on span "Yes, due to product availability" at bounding box center [458, 162] width 195 height 20
click at [361, 162] on input "Yes, due to product availability" at bounding box center [344, 162] width 32 height 32
radio input "true"
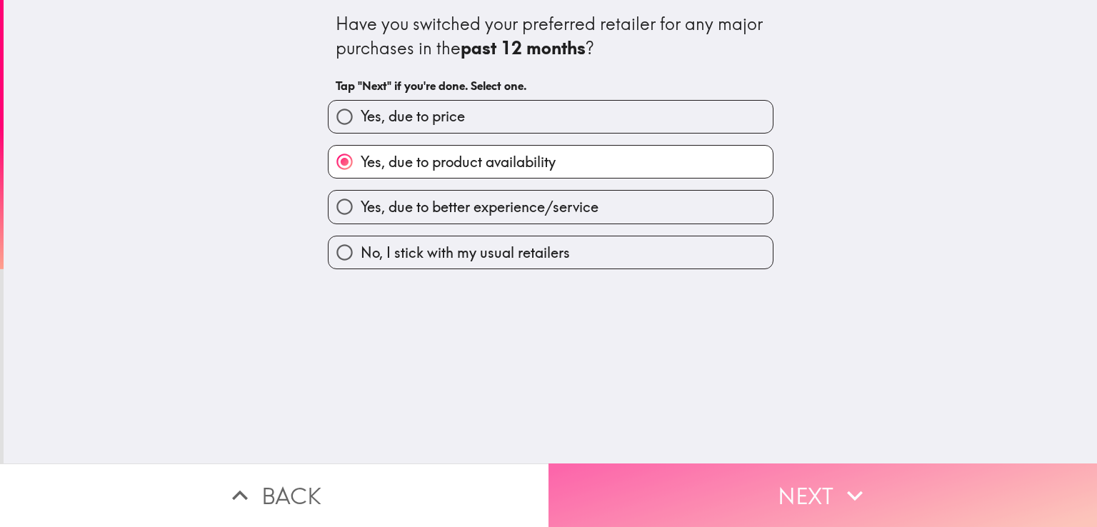
click at [663, 481] on button "Next" at bounding box center [822, 495] width 548 height 64
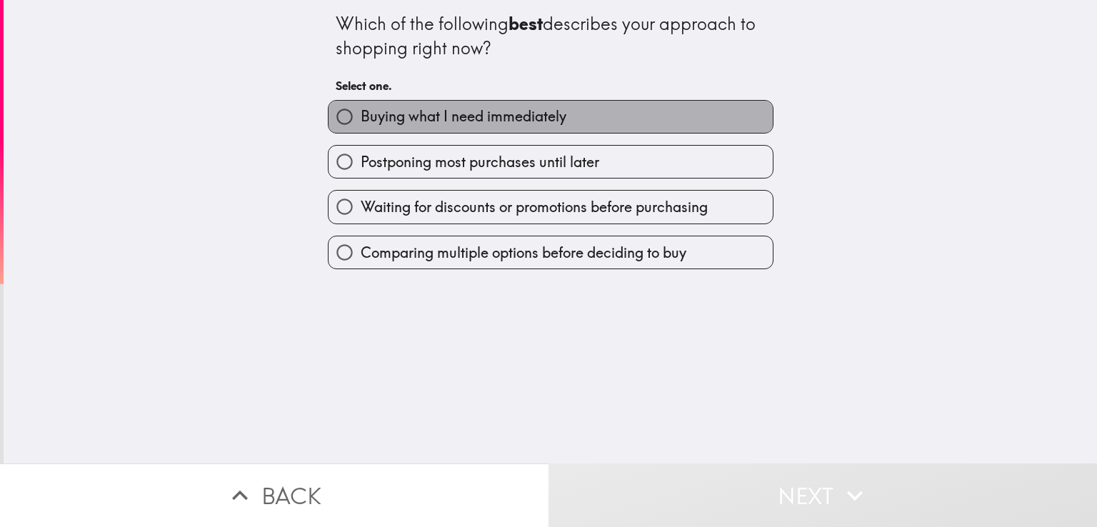
click at [467, 114] on span "Buying what I need immediately" at bounding box center [464, 116] width 206 height 20
click at [361, 114] on input "Buying what I need immediately" at bounding box center [344, 117] width 32 height 32
radio input "true"
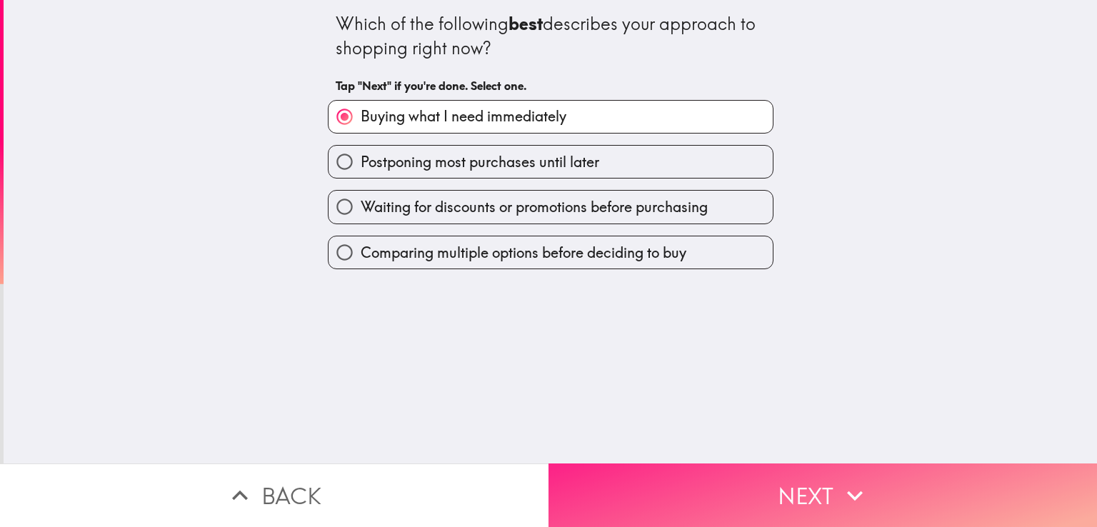
click at [760, 485] on button "Next" at bounding box center [822, 495] width 548 height 64
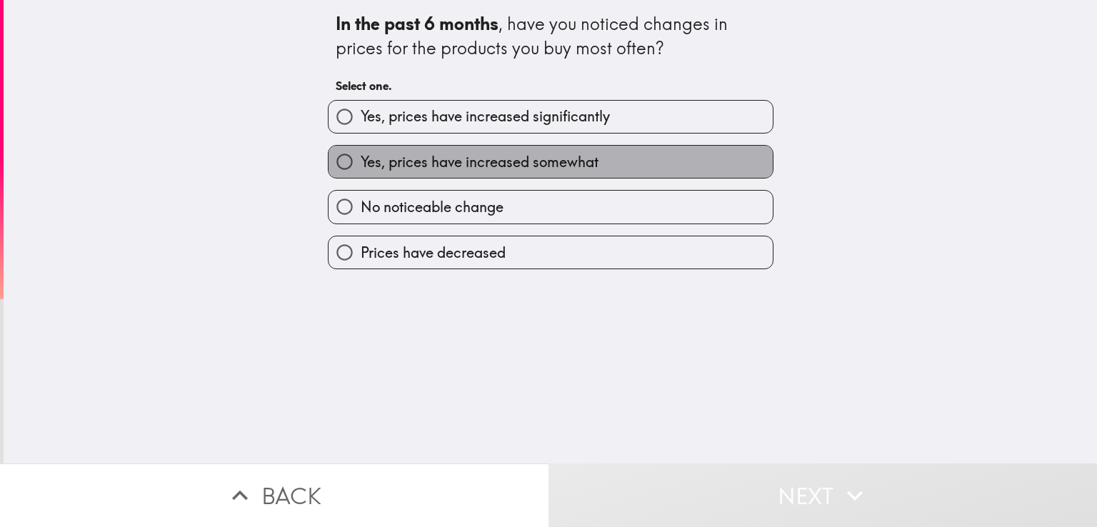
click at [451, 166] on span "Yes, prices have increased somewhat" at bounding box center [480, 162] width 238 height 20
click at [361, 166] on input "Yes, prices have increased somewhat" at bounding box center [344, 162] width 32 height 32
radio input "true"
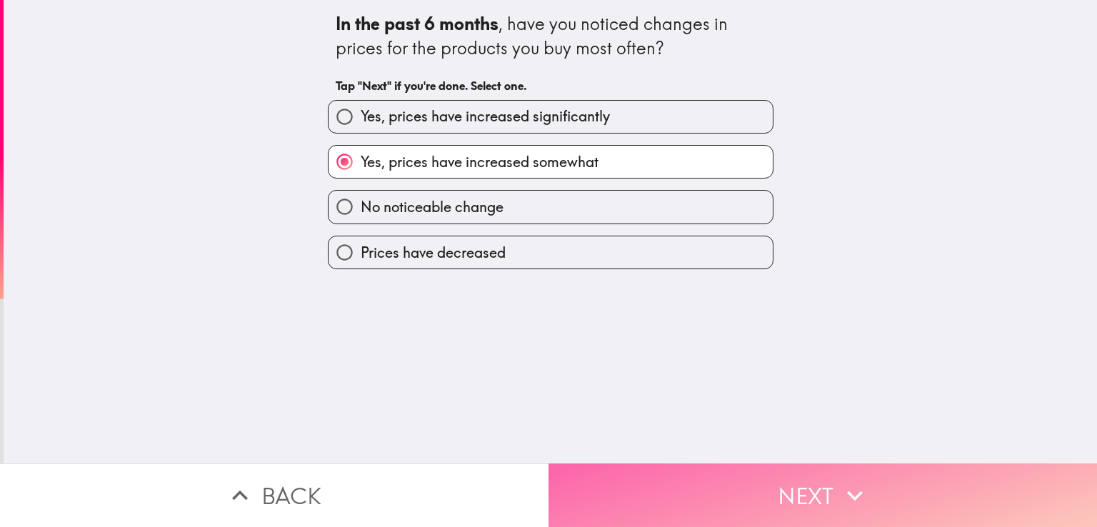
click at [787, 496] on button "Next" at bounding box center [822, 495] width 548 height 64
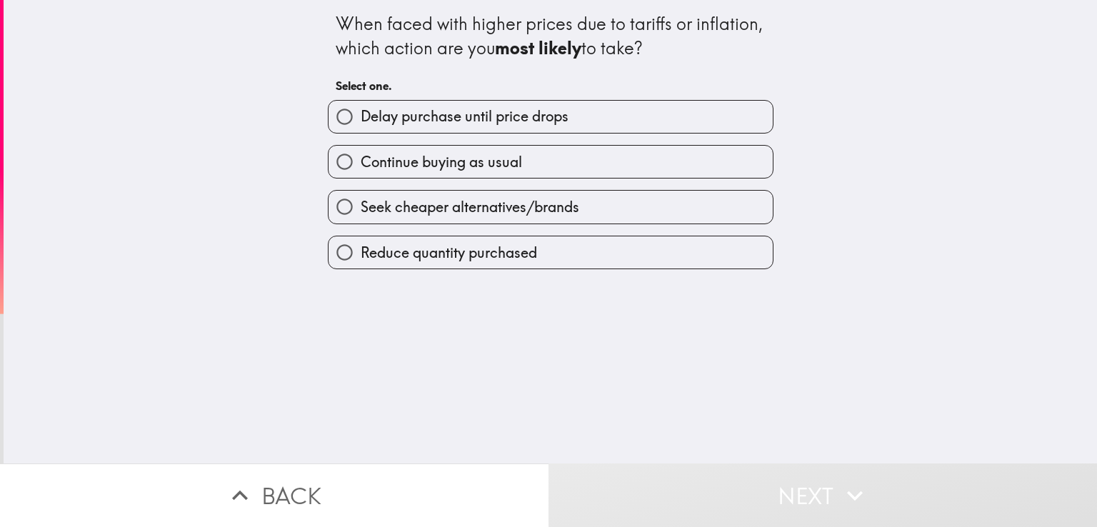
click at [474, 124] on span "Delay purchase until price drops" at bounding box center [465, 116] width 208 height 20
click at [361, 124] on input "Delay purchase until price drops" at bounding box center [344, 117] width 32 height 32
radio input "true"
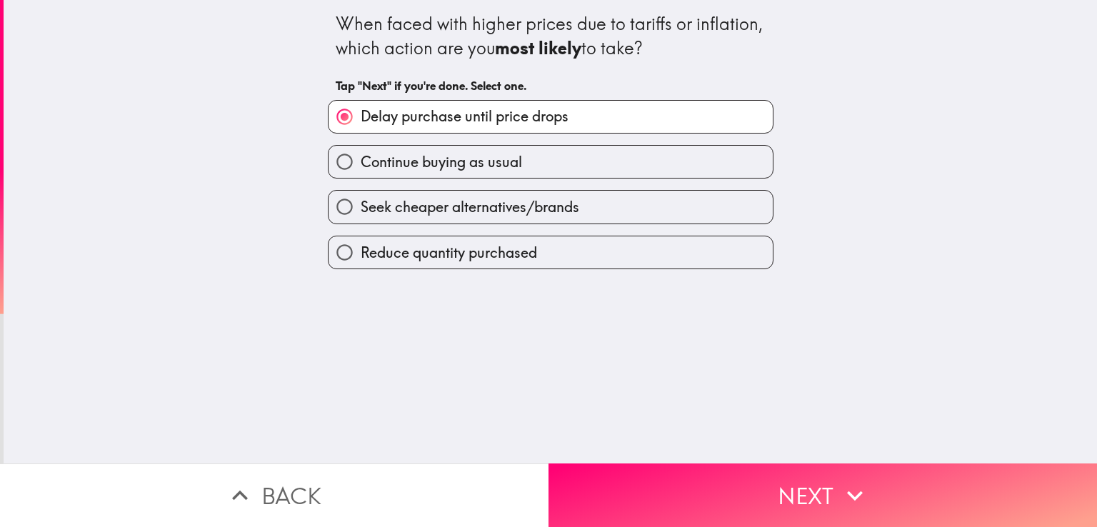
click at [665, 446] on div "When faced with higher prices due to tariffs or inflation, which action are you…" at bounding box center [550, 231] width 1093 height 463
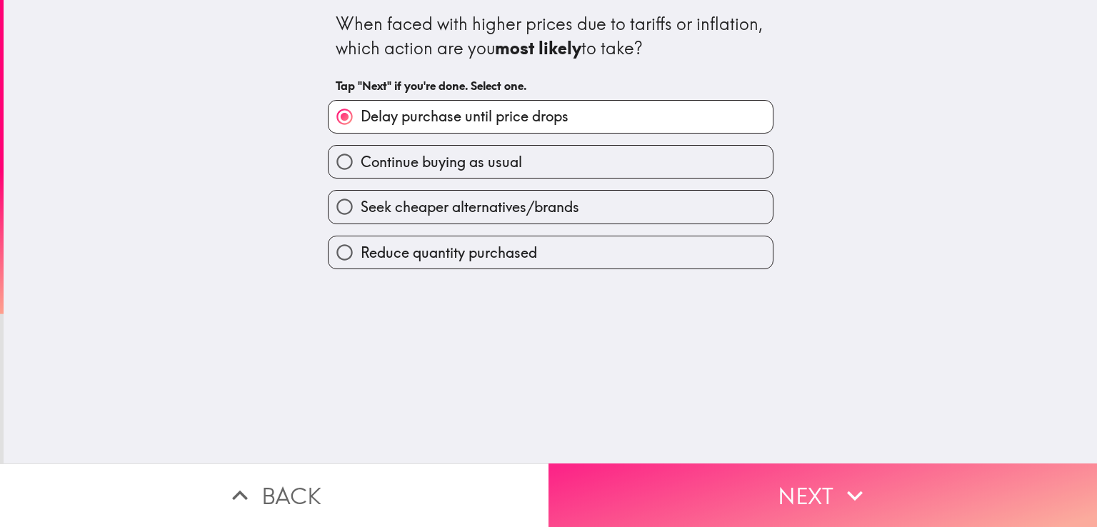
click at [668, 489] on button "Next" at bounding box center [822, 495] width 548 height 64
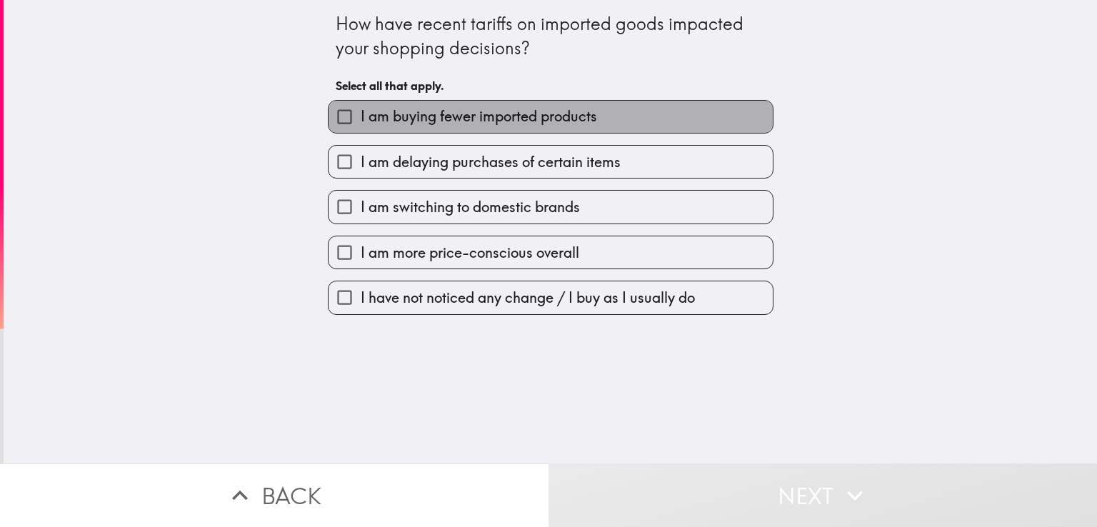
click at [486, 124] on span "I am buying fewer imported products" at bounding box center [479, 116] width 236 height 20
click at [361, 124] on input "I am buying fewer imported products" at bounding box center [344, 117] width 32 height 32
checkbox input "true"
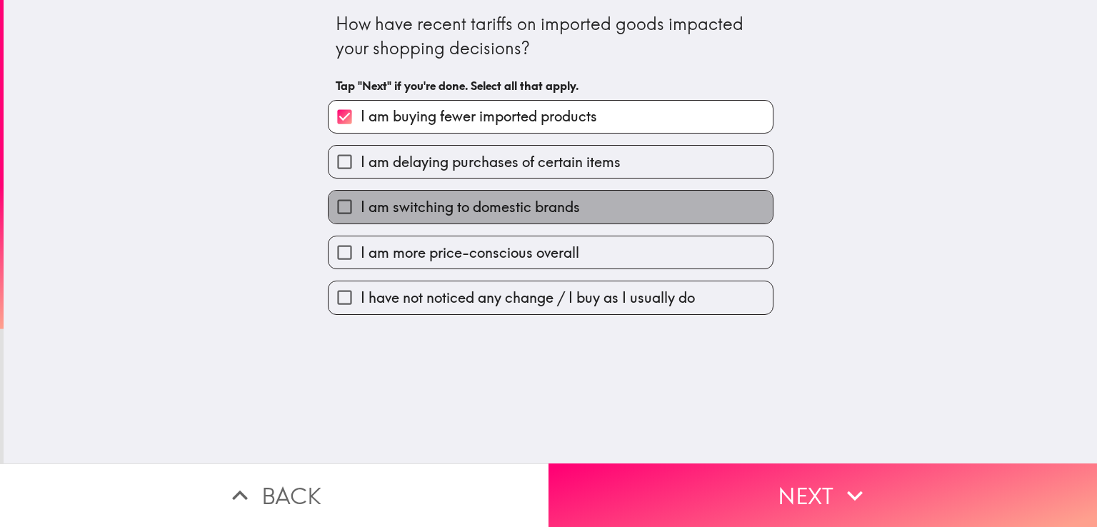
click at [487, 211] on span "I am switching to domestic brands" at bounding box center [470, 207] width 219 height 20
click at [361, 211] on input "I am switching to domestic brands" at bounding box center [344, 207] width 32 height 32
checkbox input "true"
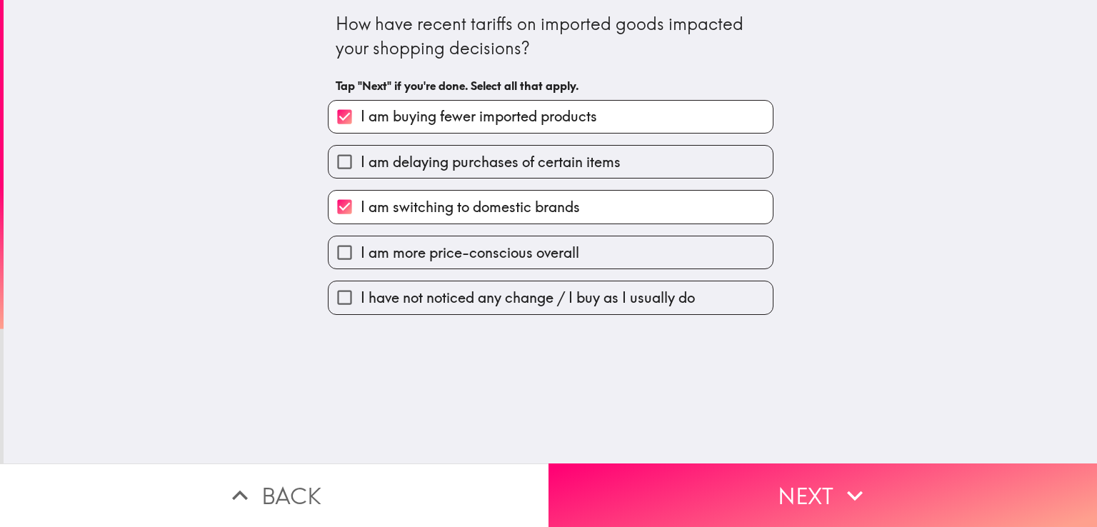
click at [453, 157] on span "I am delaying purchases of certain items" at bounding box center [491, 162] width 260 height 20
click at [361, 157] on input "I am delaying purchases of certain items" at bounding box center [344, 162] width 32 height 32
checkbox input "true"
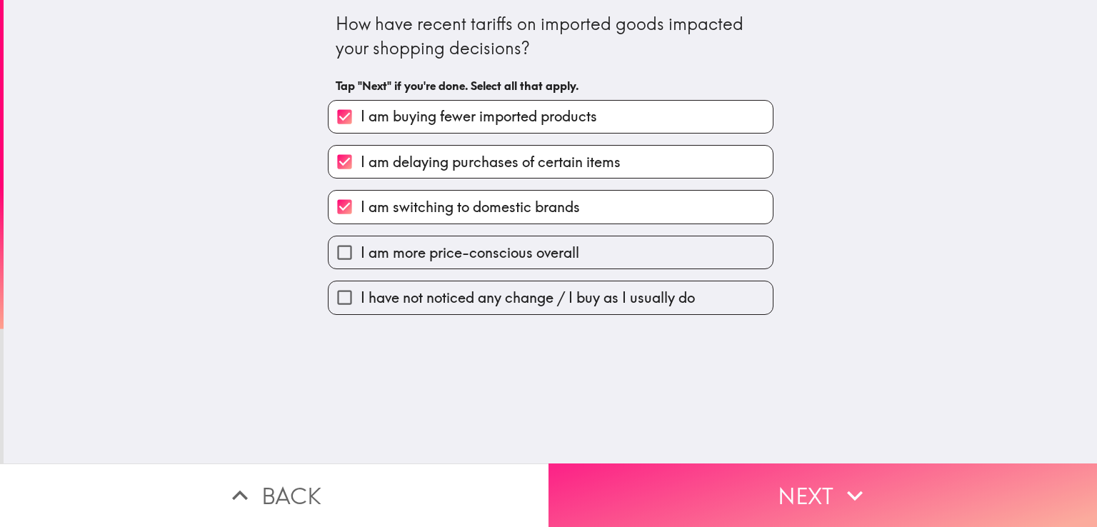
click at [680, 472] on button "Next" at bounding box center [822, 495] width 548 height 64
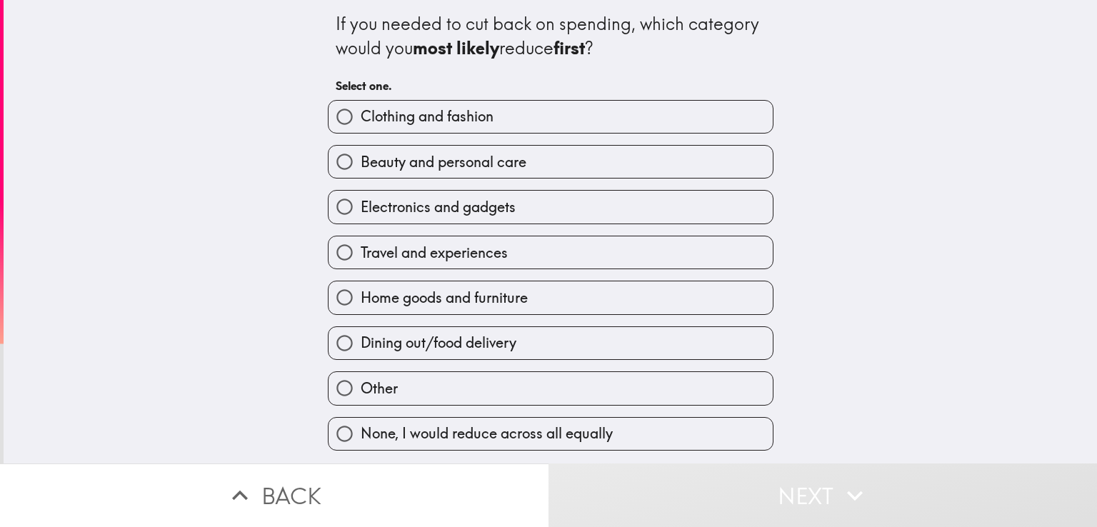
click at [426, 105] on label "Clothing and fashion" at bounding box center [550, 117] width 444 height 32
click at [361, 105] on input "Clothing and fashion" at bounding box center [344, 117] width 32 height 32
radio input "true"
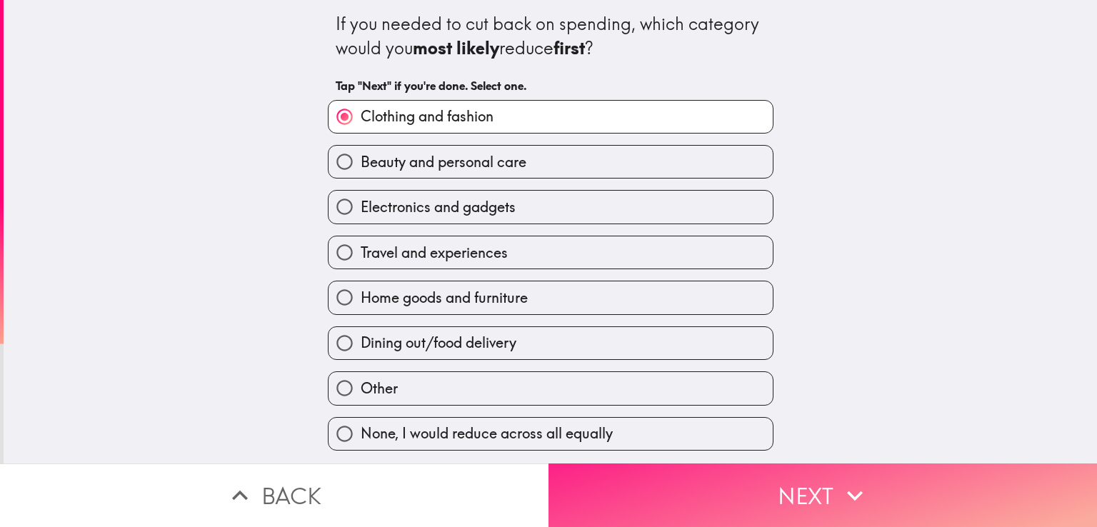
click at [775, 472] on button "Next" at bounding box center [822, 495] width 548 height 64
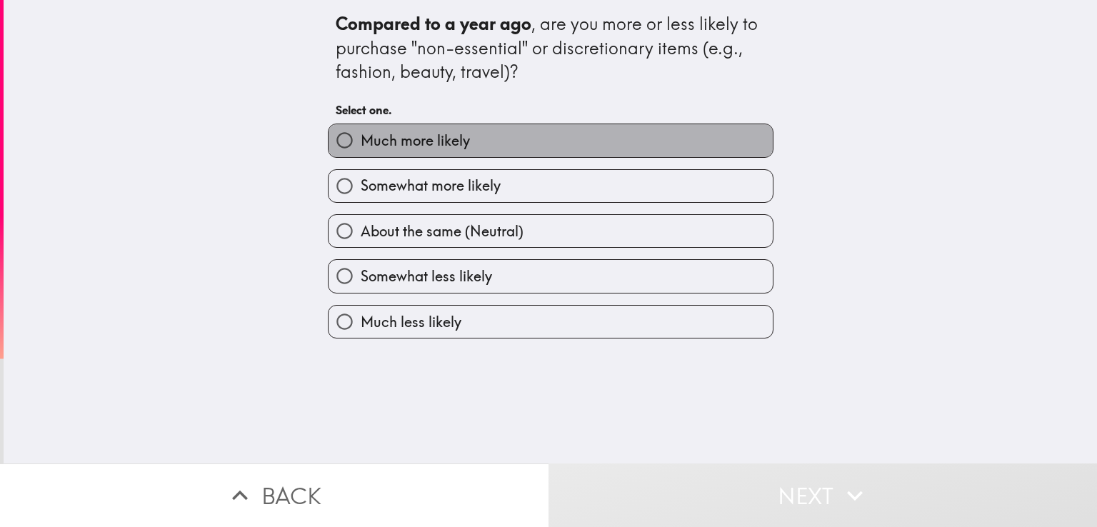
click at [431, 141] on span "Much more likely" at bounding box center [415, 141] width 109 height 20
click at [361, 141] on input "Much more likely" at bounding box center [344, 140] width 32 height 32
radio input "true"
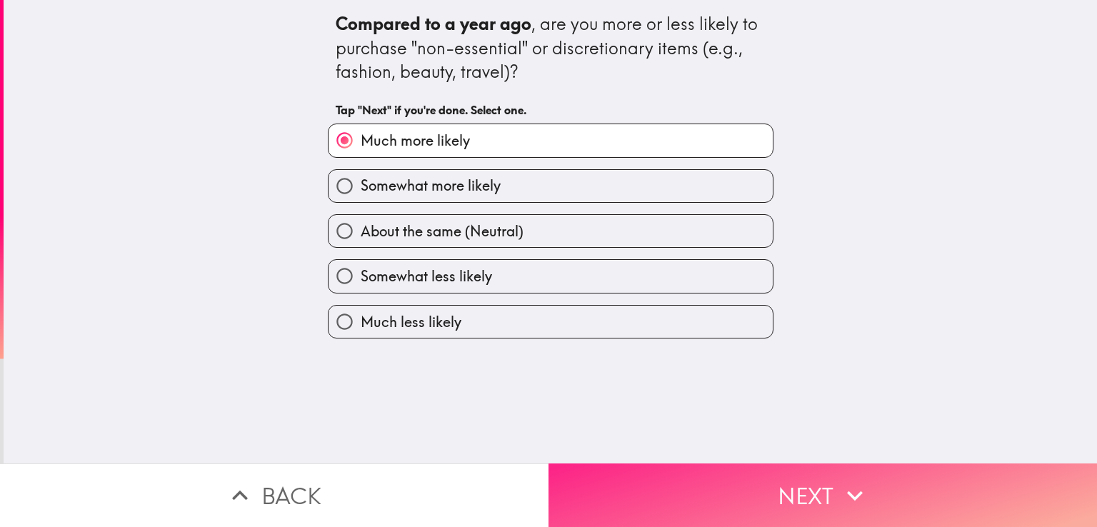
click at [729, 491] on button "Next" at bounding box center [822, 495] width 548 height 64
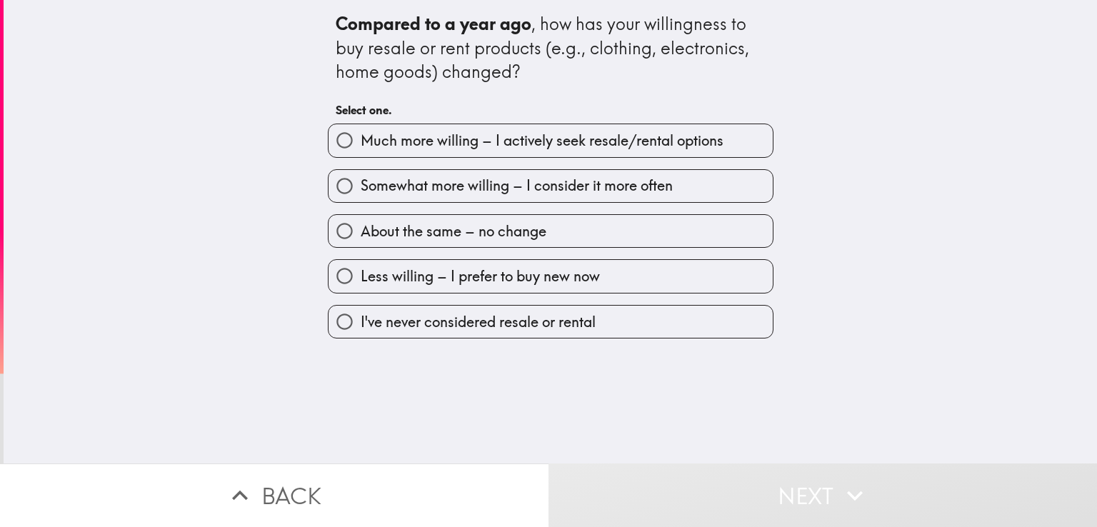
click at [431, 124] on label "Much more willing – I actively seek resale/rental options" at bounding box center [550, 140] width 444 height 32
click at [361, 124] on input "Much more willing – I actively seek resale/rental options" at bounding box center [344, 140] width 32 height 32
radio input "true"
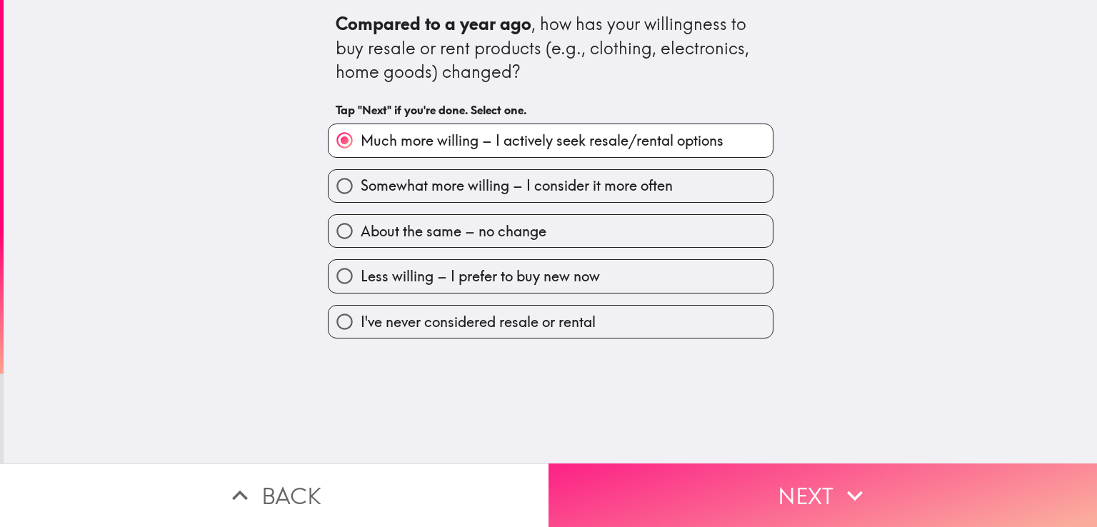
click at [647, 486] on button "Next" at bounding box center [822, 495] width 548 height 64
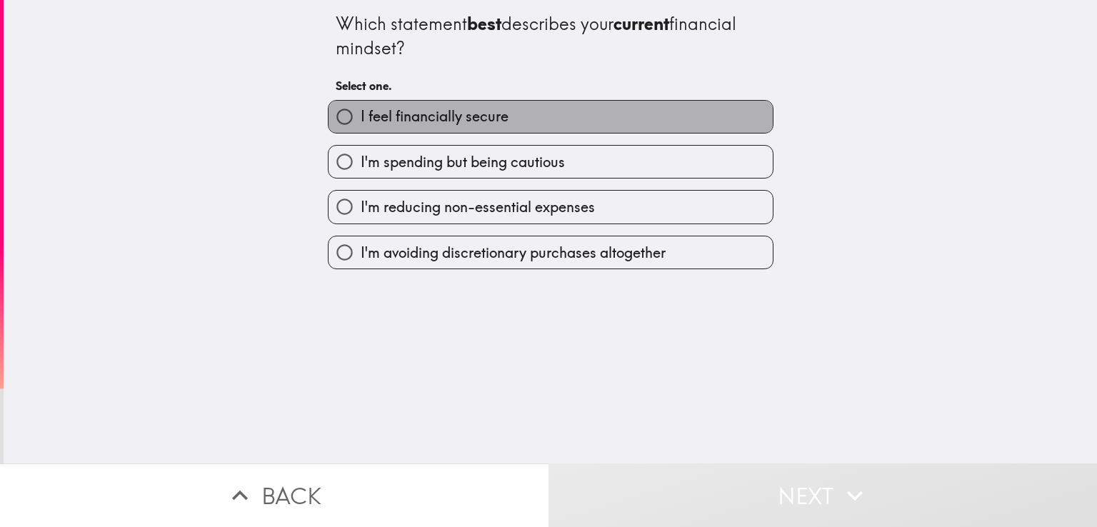
click at [375, 119] on span "I feel financially secure" at bounding box center [435, 116] width 148 height 20
click at [361, 119] on input "I feel financially secure" at bounding box center [344, 117] width 32 height 32
radio input "true"
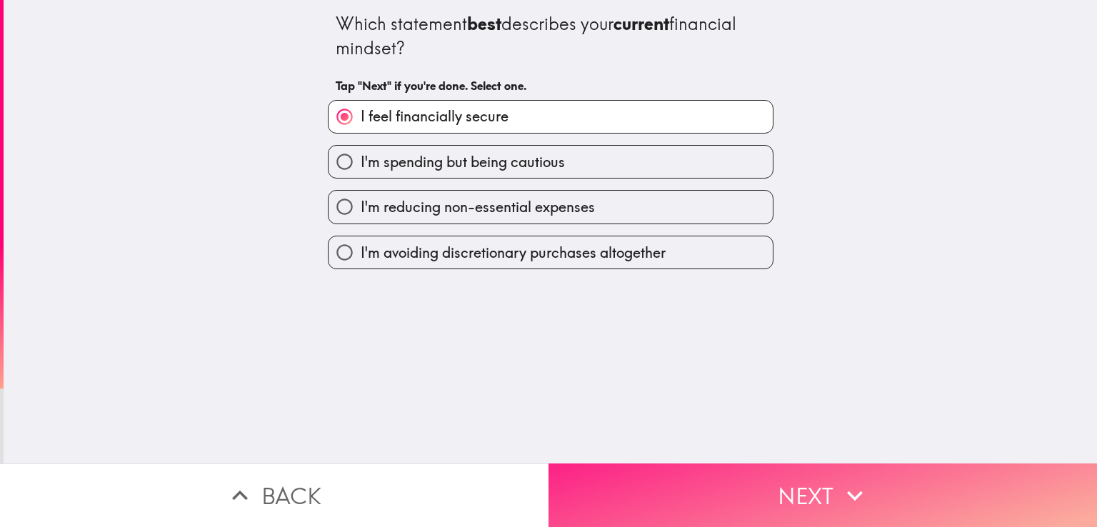
click at [668, 443] on div "Which statement best describes your current financial mindset? Tap "Next" if yo…" at bounding box center [550, 231] width 1093 height 463
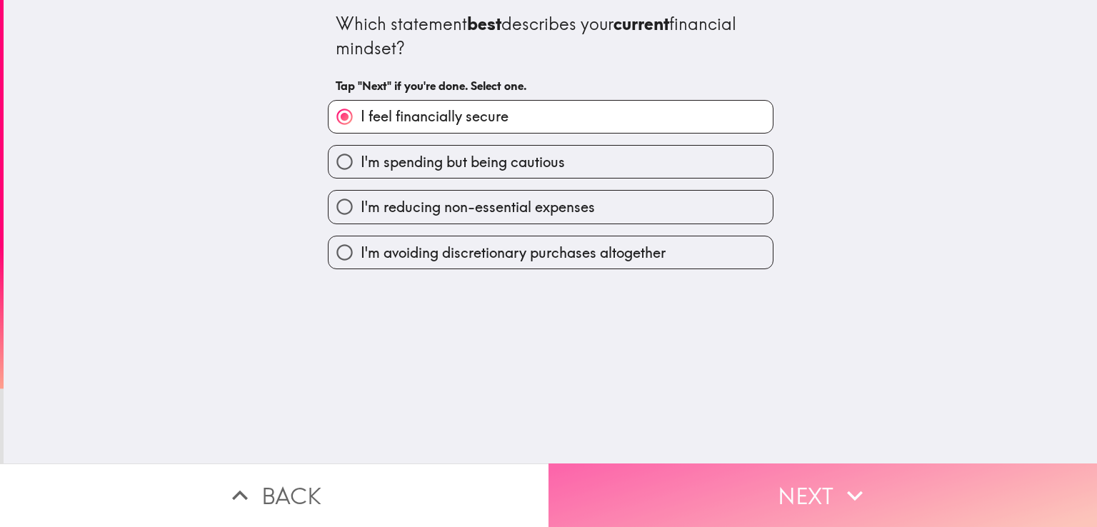
click at [635, 478] on button "Next" at bounding box center [822, 495] width 548 height 64
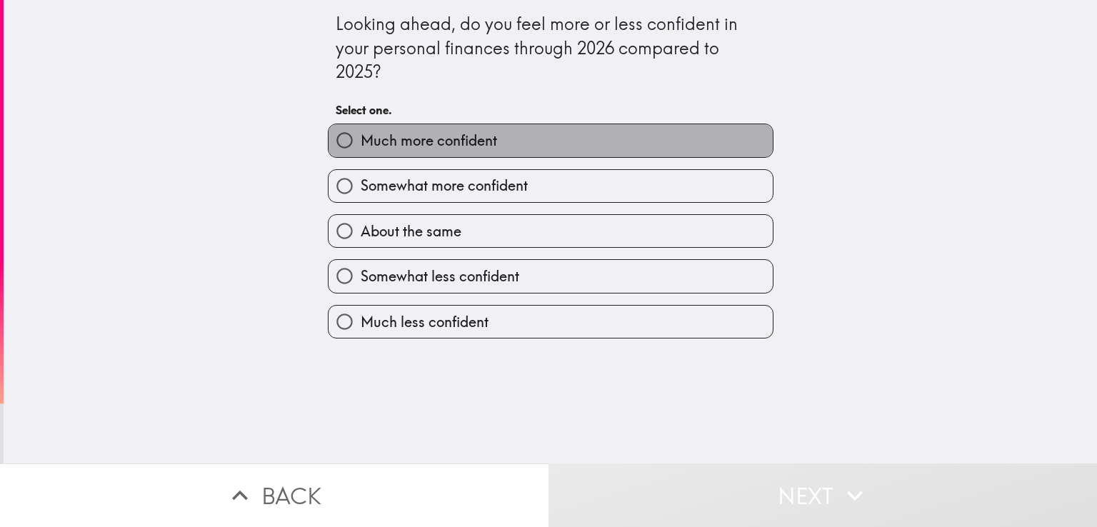
click at [463, 136] on span "Much more confident" at bounding box center [429, 141] width 136 height 20
click at [361, 136] on input "Much more confident" at bounding box center [344, 140] width 32 height 32
radio input "true"
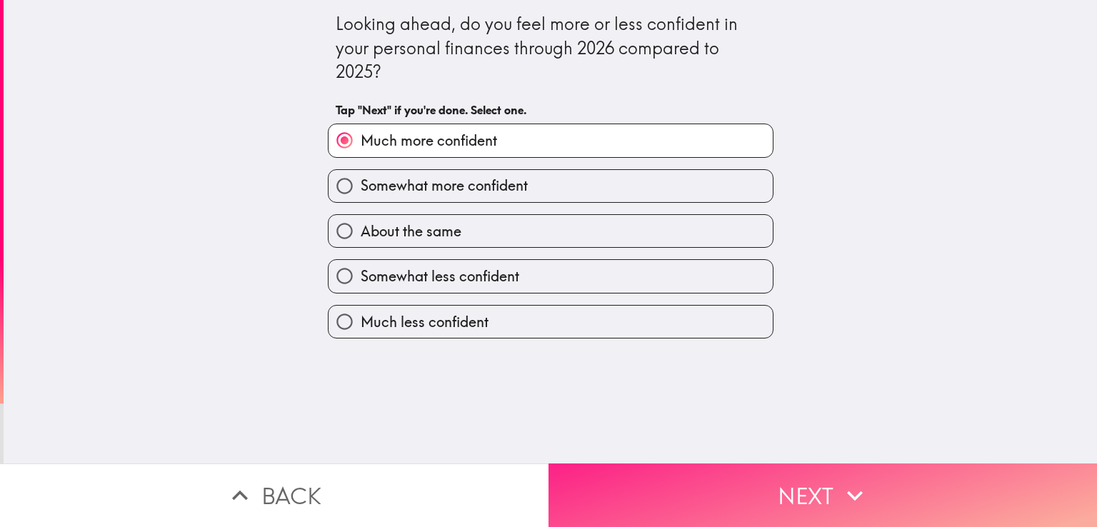
click at [650, 468] on button "Next" at bounding box center [822, 495] width 548 height 64
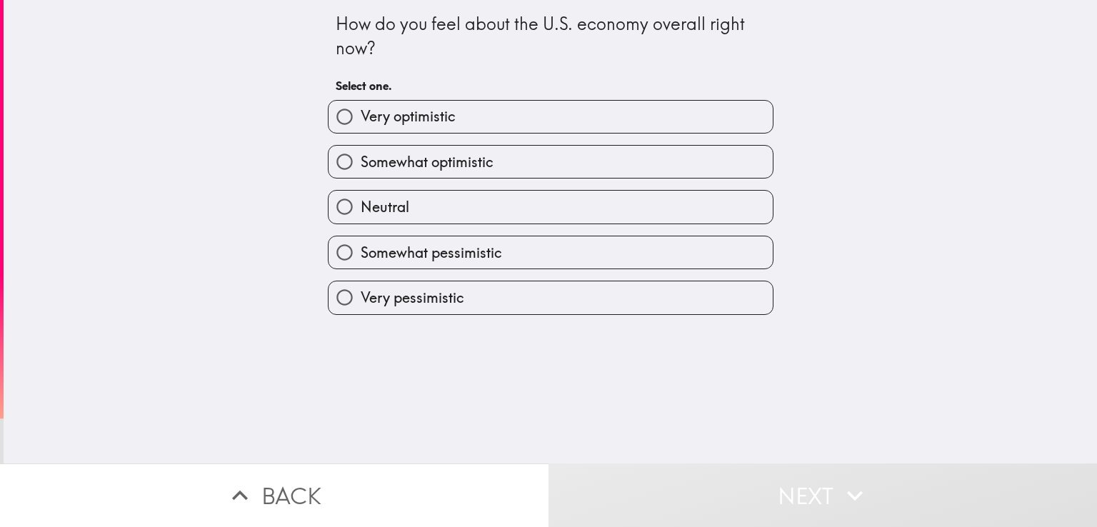
click at [406, 129] on label "Very optimistic" at bounding box center [550, 117] width 444 height 32
click at [361, 129] on input "Very optimistic" at bounding box center [344, 117] width 32 height 32
radio input "true"
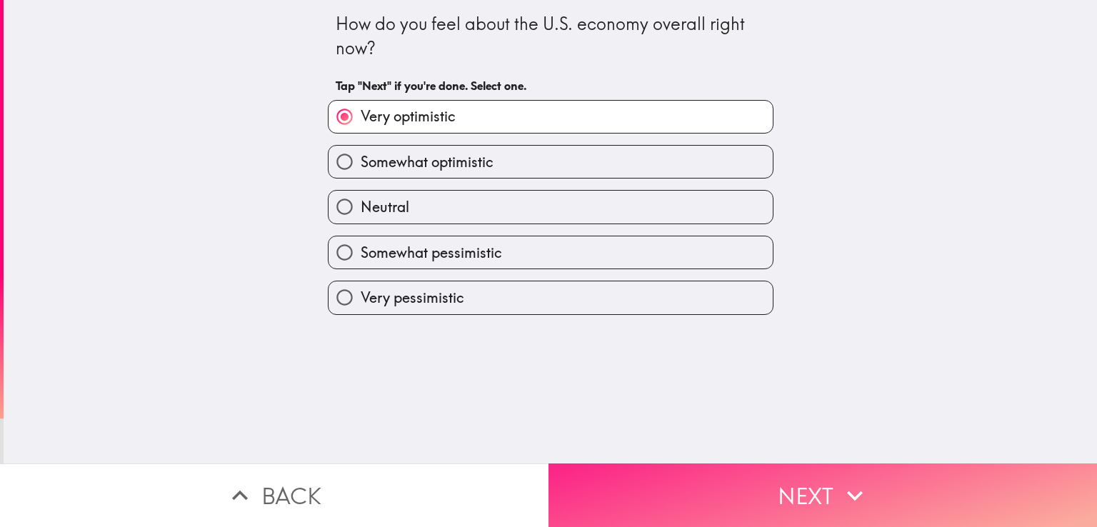
click at [677, 498] on button "Next" at bounding box center [822, 495] width 548 height 64
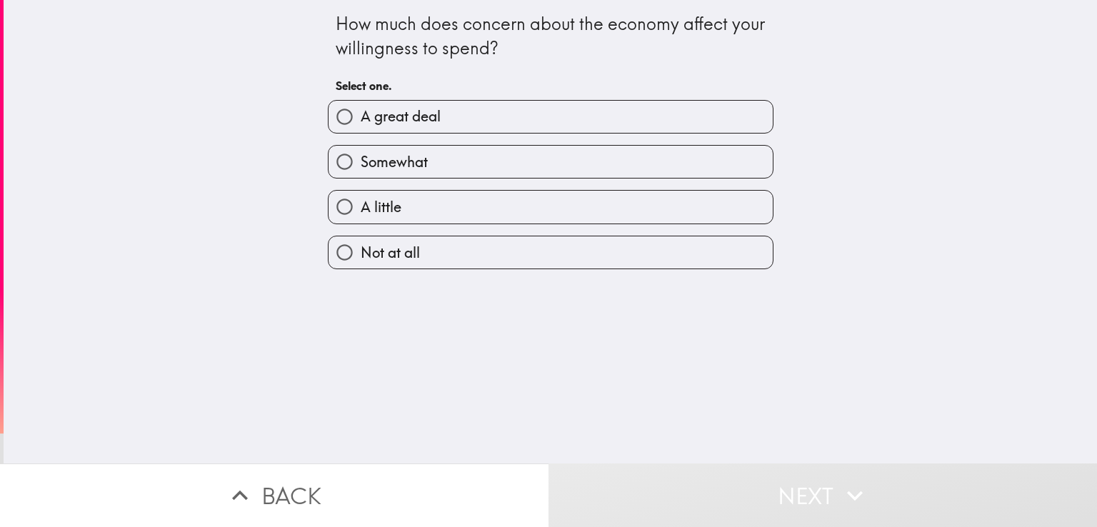
click at [410, 91] on div "A great deal" at bounding box center [544, 111] width 457 height 45
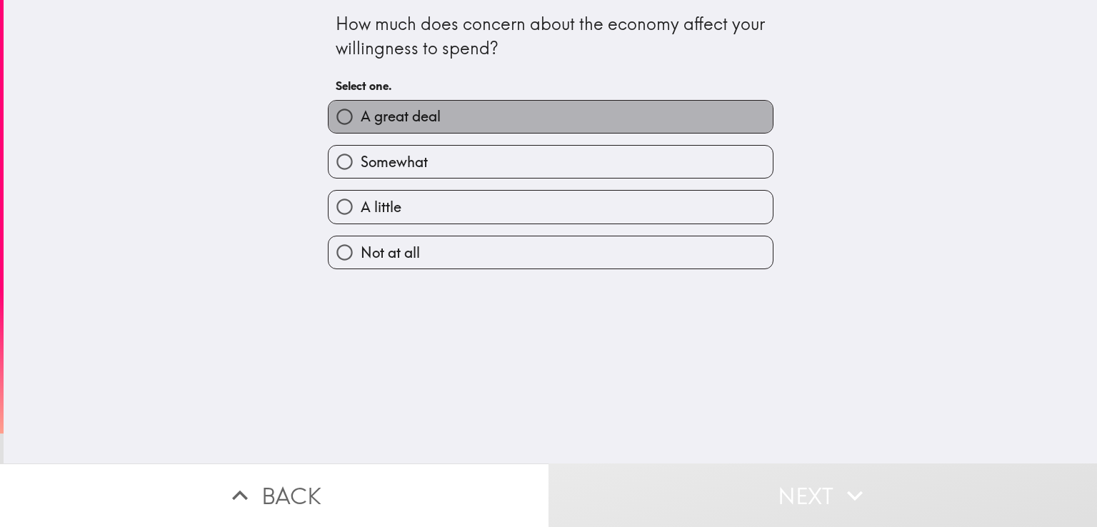
click at [410, 111] on span "A great deal" at bounding box center [401, 116] width 80 height 20
click at [361, 111] on input "A great deal" at bounding box center [344, 117] width 32 height 32
radio input "true"
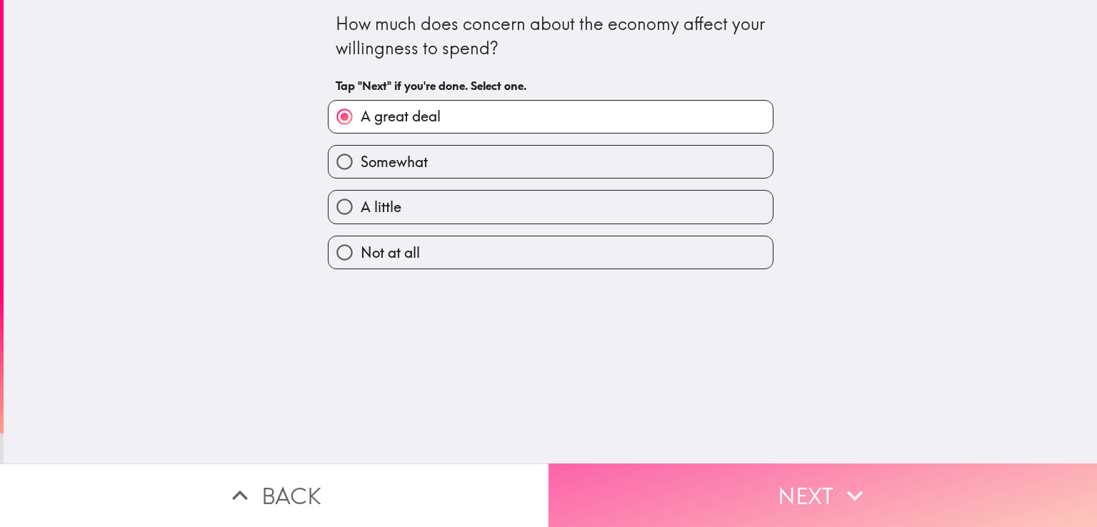
click at [663, 463] on button "Next" at bounding box center [822, 495] width 548 height 64
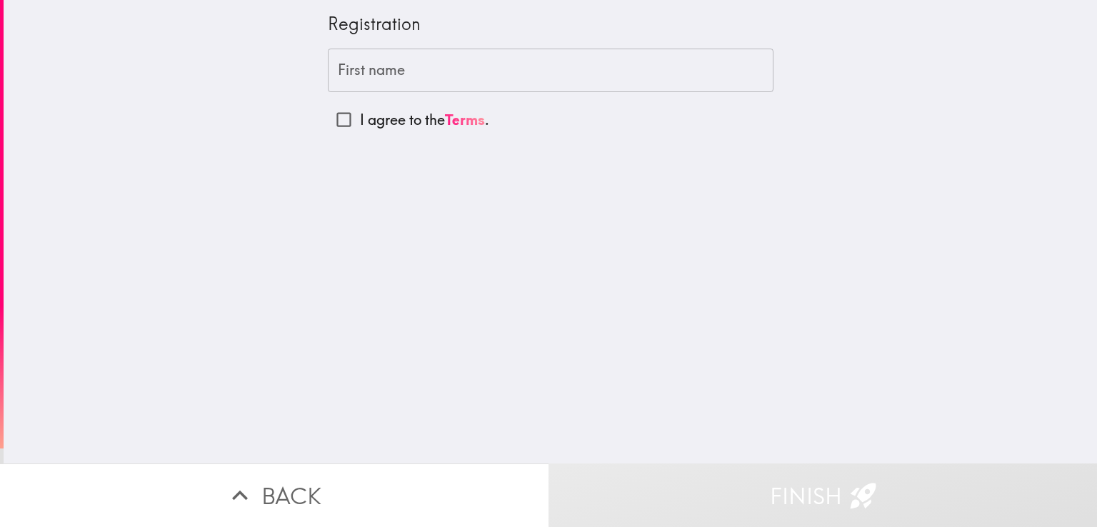
click at [348, 66] on input "First name" at bounding box center [551, 71] width 446 height 44
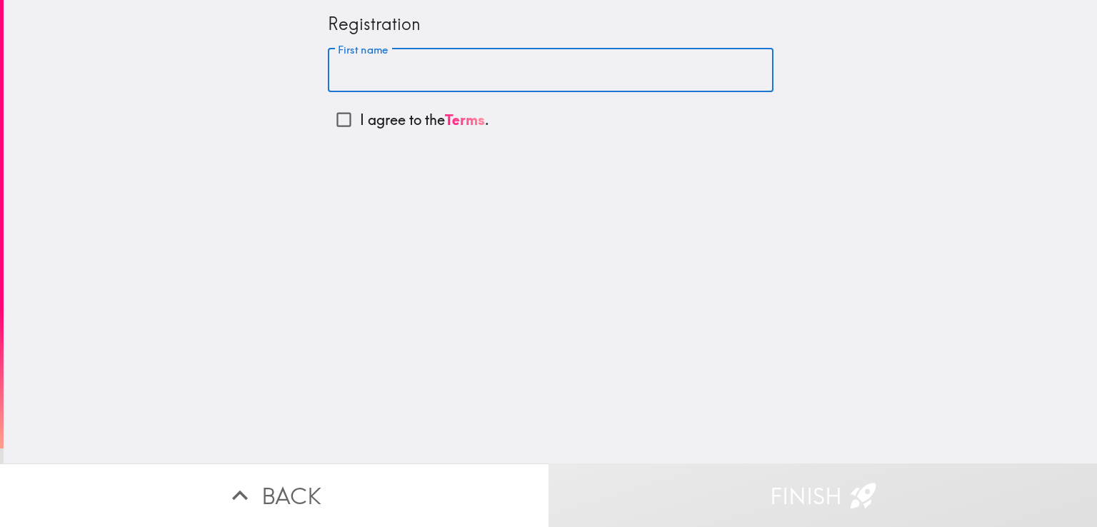
click at [378, 72] on input "First name" at bounding box center [551, 71] width 446 height 44
paste input "[PERSON_NAME]!"
type input "[PERSON_NAME]"
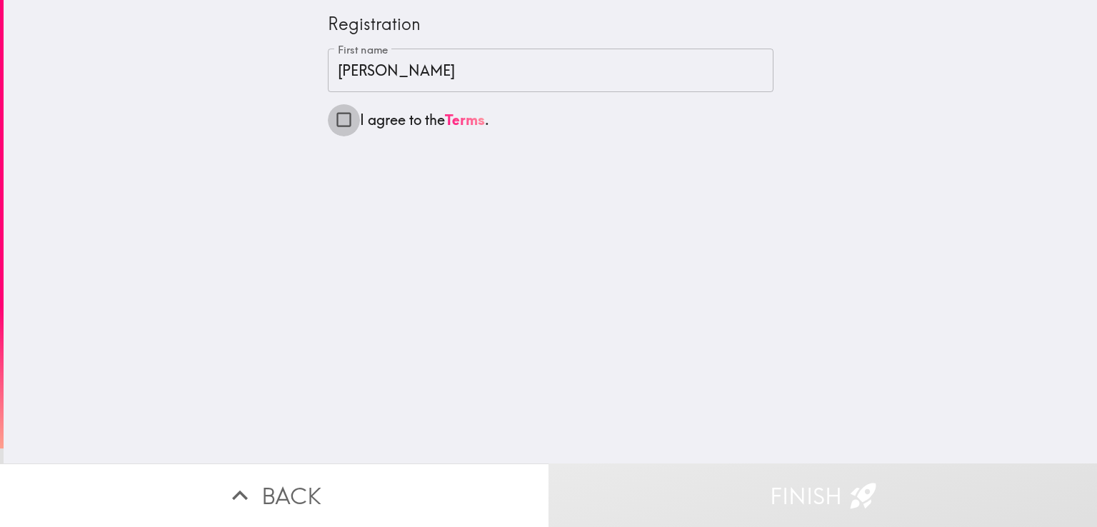
click at [328, 115] on input "I agree to the Terms ." at bounding box center [344, 120] width 32 height 32
checkbox input "true"
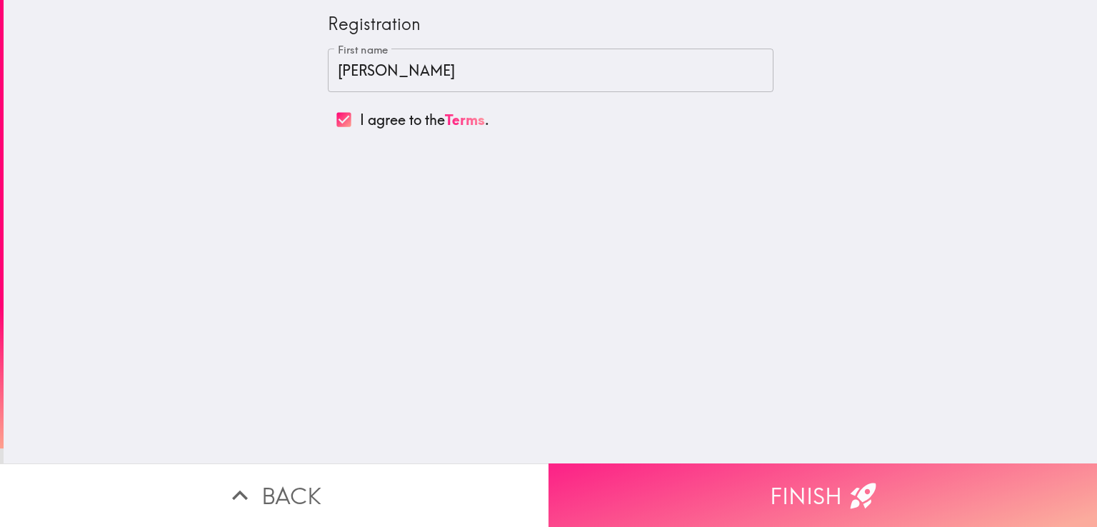
click at [643, 475] on button "Finish" at bounding box center [822, 495] width 548 height 64
